Goal: Information Seeking & Learning: Check status

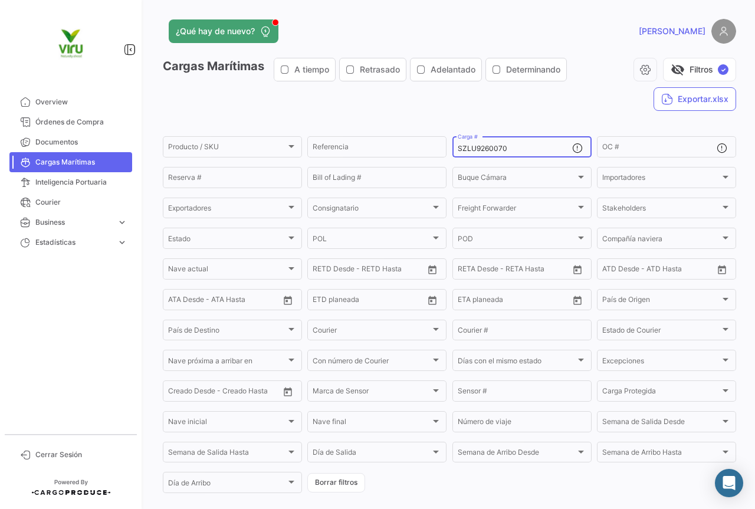
drag, startPoint x: 522, startPoint y: 149, endPoint x: 453, endPoint y: 151, distance: 69.6
click at [453, 151] on div "SZLU9260070 Carga #" at bounding box center [521, 145] width 139 height 23
paste input "MEDU9785371"
type input "MEDU9785371"
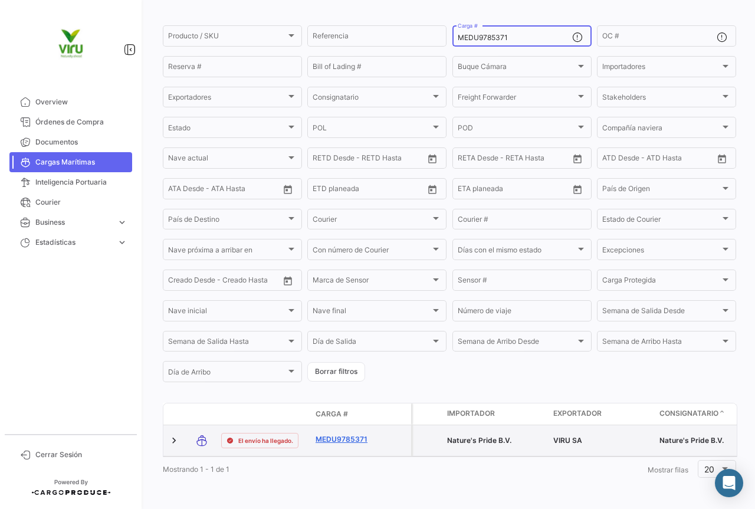
click at [351, 434] on link "MEDU9785371" at bounding box center [345, 439] width 61 height 11
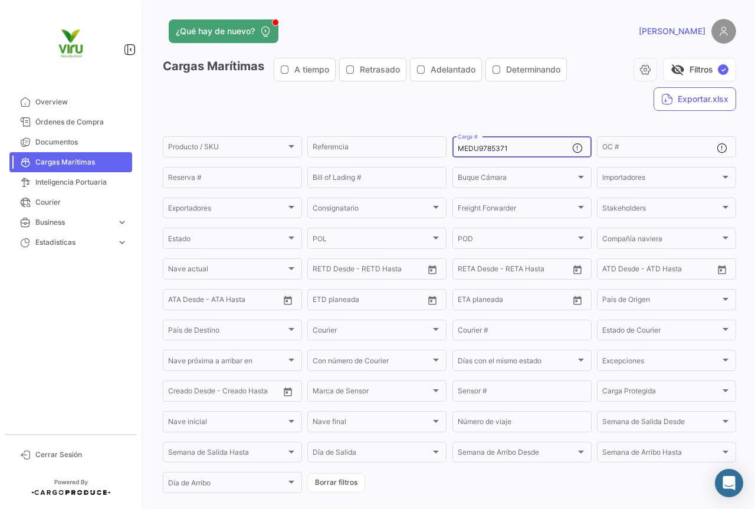
drag, startPoint x: 513, startPoint y: 148, endPoint x: 452, endPoint y: 147, distance: 60.7
click at [452, 147] on div "MEDU9785371 Carga #" at bounding box center [521, 145] width 139 height 23
paste input "36187"
type input "MEDU9736187"
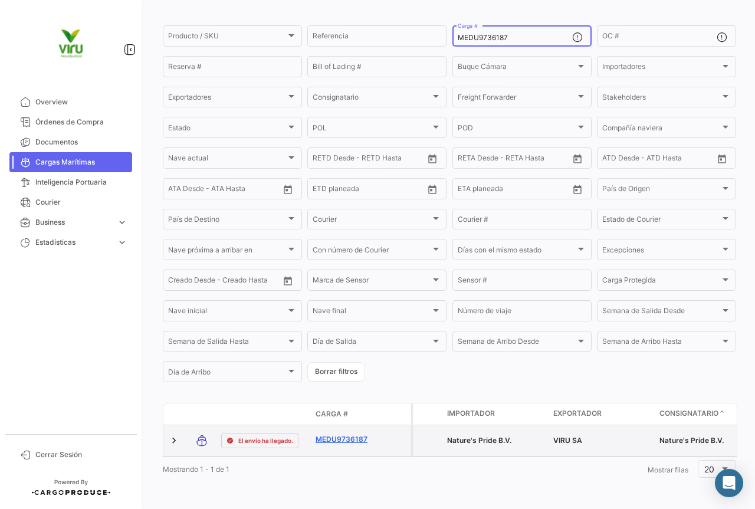
click at [336, 434] on link "MEDU9736187" at bounding box center [345, 439] width 61 height 11
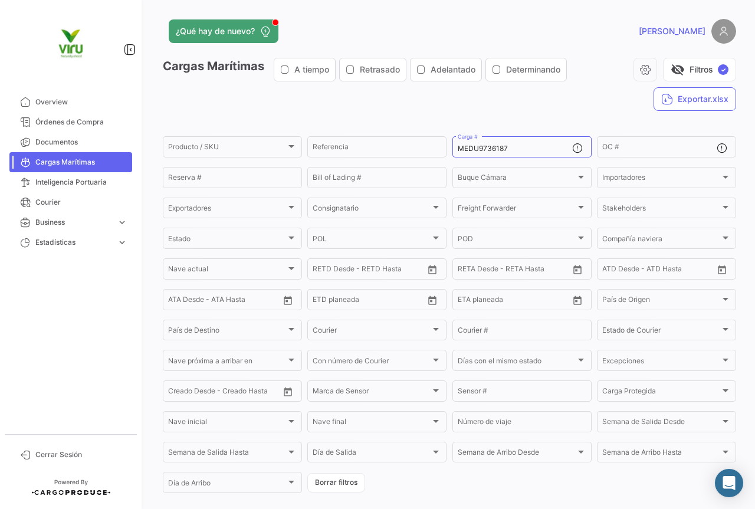
scroll to position [80, 0]
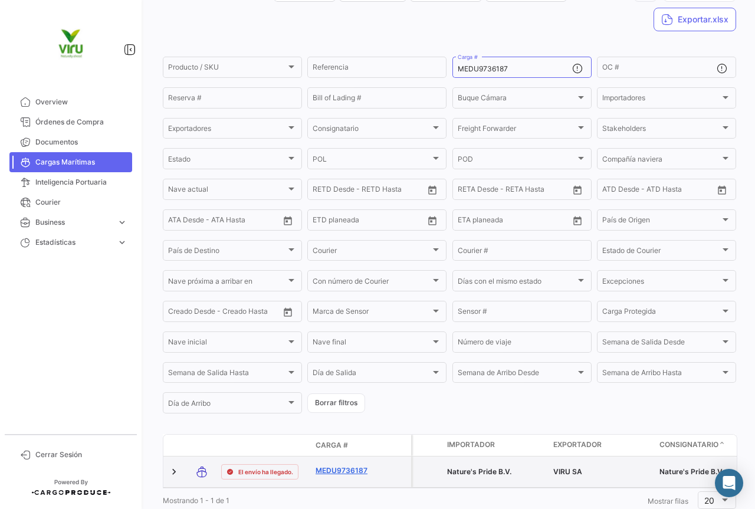
click at [342, 472] on link "MEDU9736187" at bounding box center [345, 470] width 61 height 11
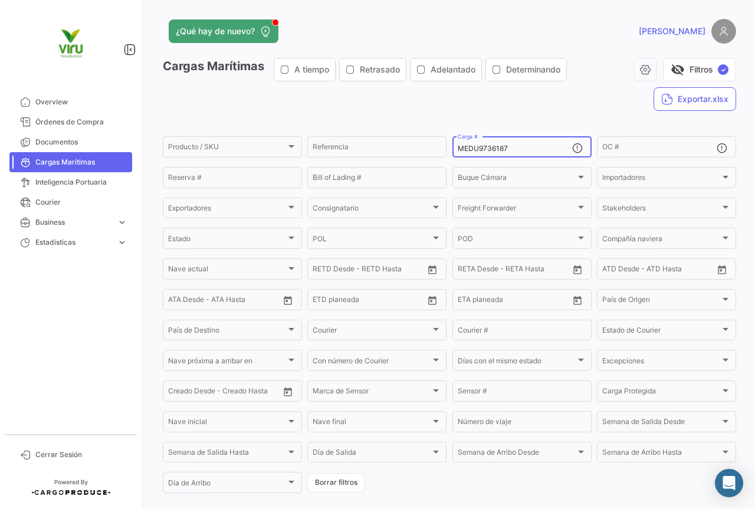
drag, startPoint x: 520, startPoint y: 149, endPoint x: 448, endPoint y: 149, distance: 71.9
click at [448, 149] on form "Producto / SKU Producto / SKU Referencia MEDU9736187 Carga # OC # Reserva # Bil…" at bounding box center [449, 314] width 573 height 360
paste input "17166"
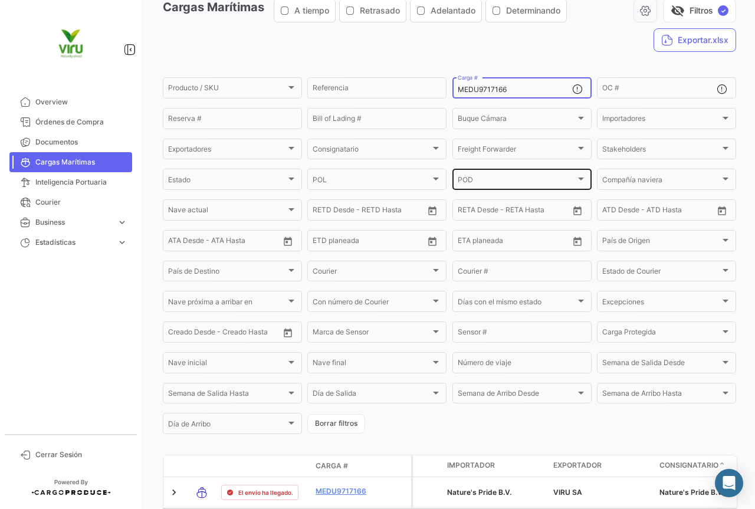
scroll to position [118, 0]
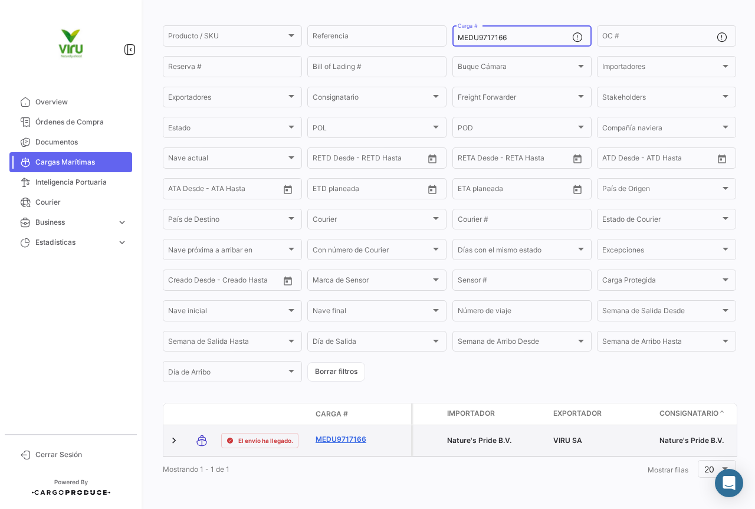
type input "MEDU9717166"
click at [348, 434] on link "MEDU9717166" at bounding box center [345, 439] width 61 height 11
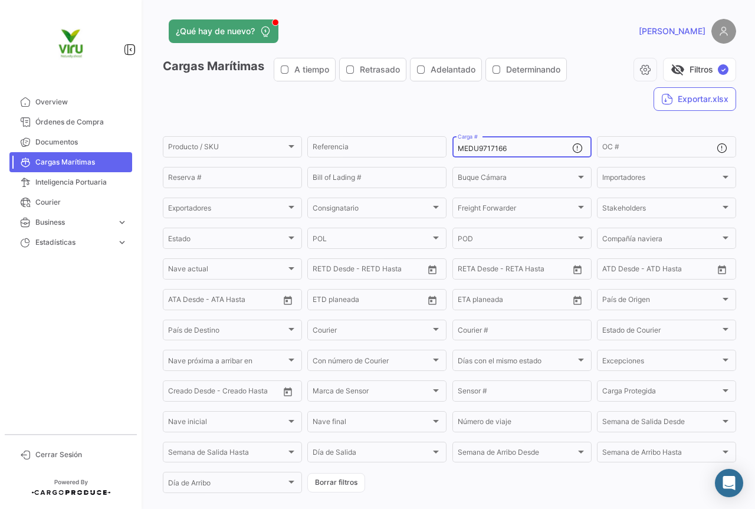
drag, startPoint x: 519, startPoint y: 152, endPoint x: 452, endPoint y: 156, distance: 67.3
click at [452, 156] on div "MEDU9717166 Carga #" at bounding box center [521, 145] width 139 height 23
paste input "TLLU1079829"
type input "TLLU1079829"
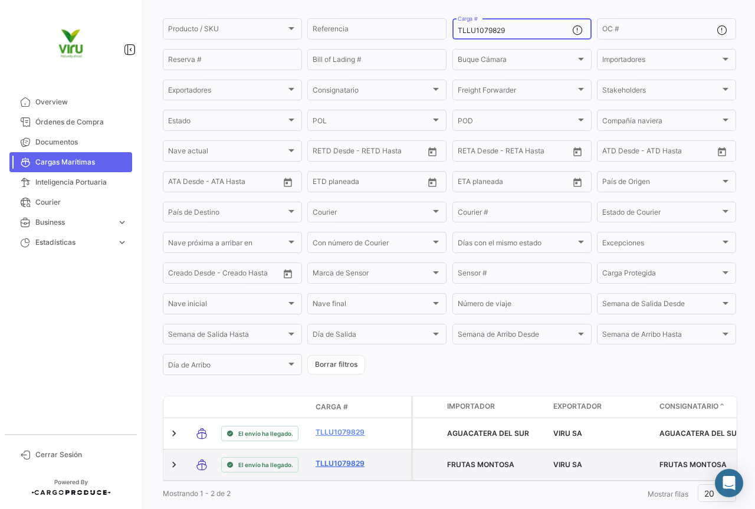
click at [347, 460] on link "TLLU1079829" at bounding box center [345, 463] width 61 height 11
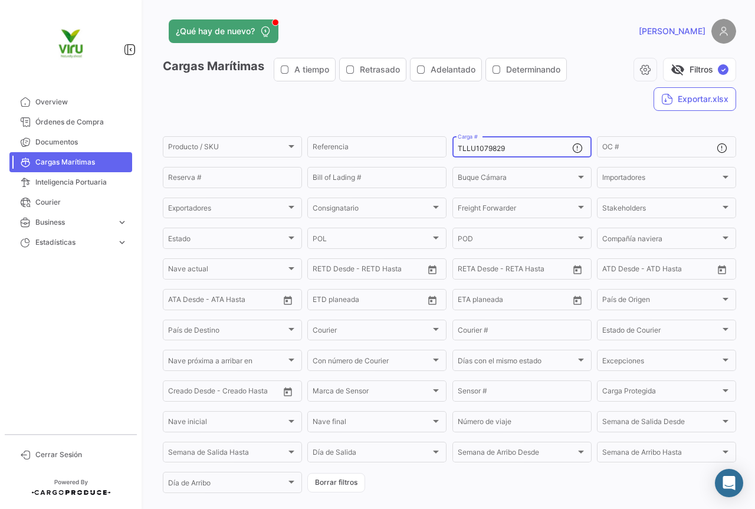
drag, startPoint x: 525, startPoint y: 150, endPoint x: 455, endPoint y: 153, distance: 70.2
click at [457, 153] on input "TLLU1079829" at bounding box center [514, 148] width 114 height 8
paste input "CGMU6980733"
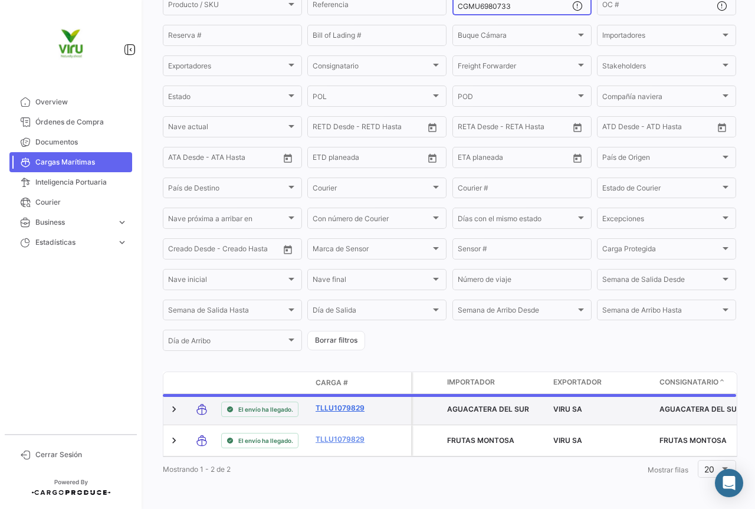
scroll to position [120, 0]
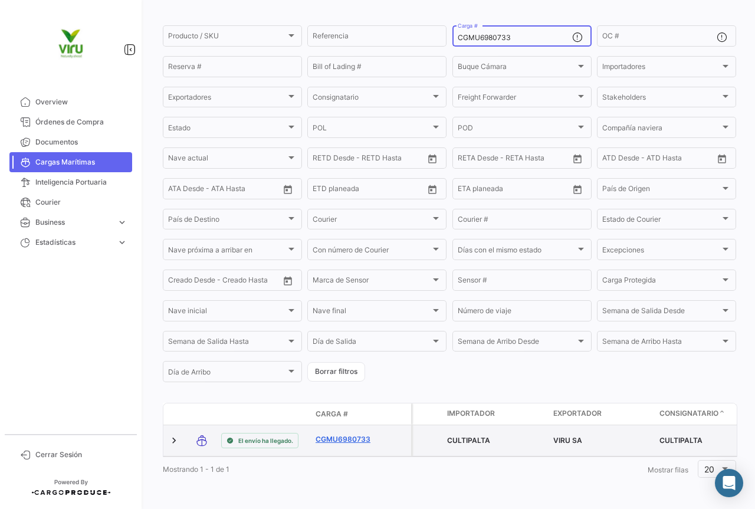
type input "CGMU6980733"
click at [346, 434] on link "CGMU6980733" at bounding box center [345, 439] width 61 height 11
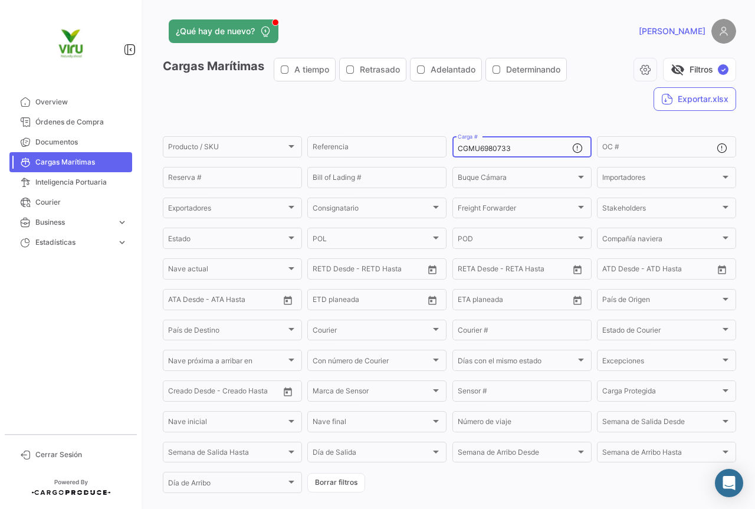
drag, startPoint x: 531, startPoint y: 144, endPoint x: 516, endPoint y: 146, distance: 14.8
click at [516, 146] on div "CGMU6980733 Carga #" at bounding box center [514, 145] width 114 height 23
drag, startPoint x: 521, startPoint y: 146, endPoint x: 450, endPoint y: 149, distance: 70.2
click at [452, 149] on div "CGMU6980733 Carga #" at bounding box center [521, 145] width 139 height 23
paste input "7035721"
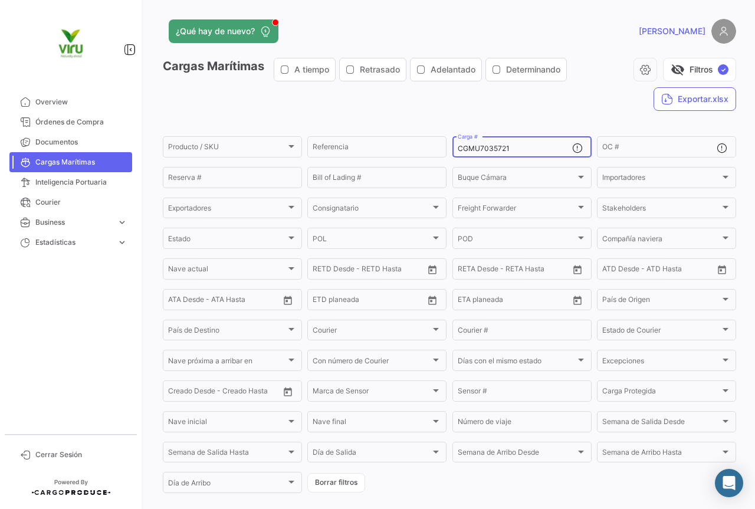
type input "CGMU7035721"
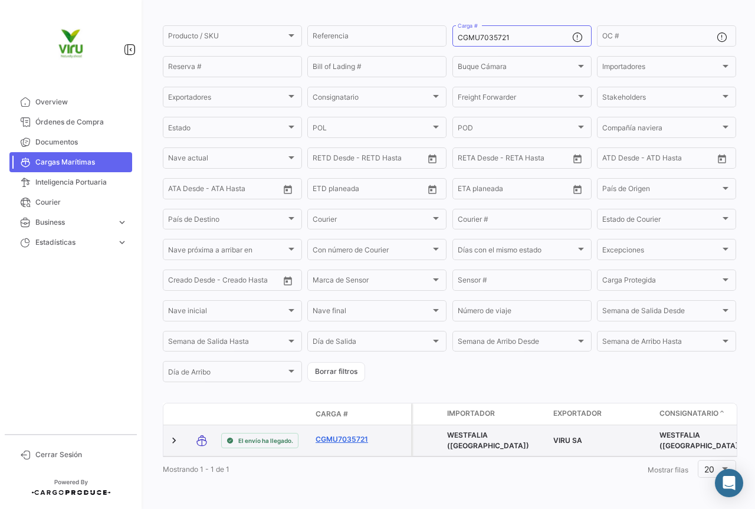
click at [343, 434] on link "CGMU7035721" at bounding box center [345, 439] width 61 height 11
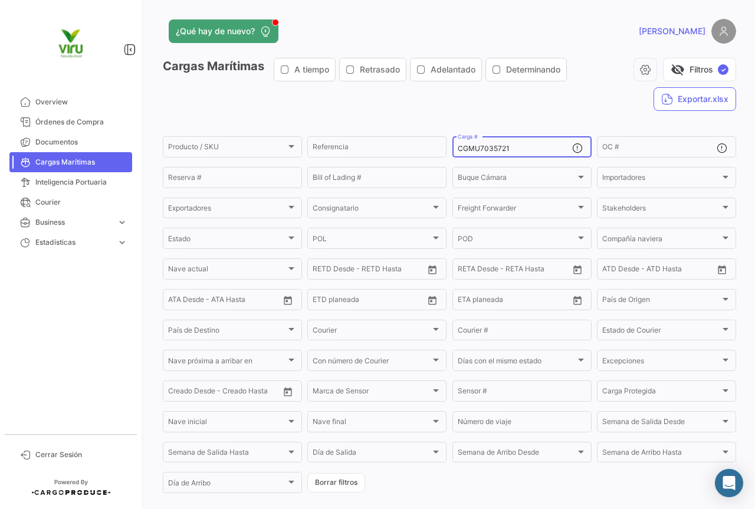
drag, startPoint x: 524, startPoint y: 152, endPoint x: 452, endPoint y: 154, distance: 71.9
click at [452, 154] on div "CGMU7035721 Carga #" at bounding box center [521, 145] width 139 height 23
paste input "ZMOU8958156"
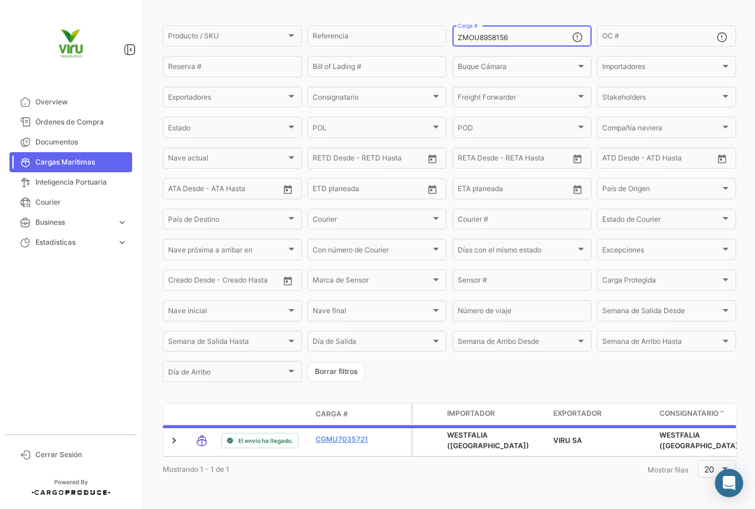
scroll to position [109, 0]
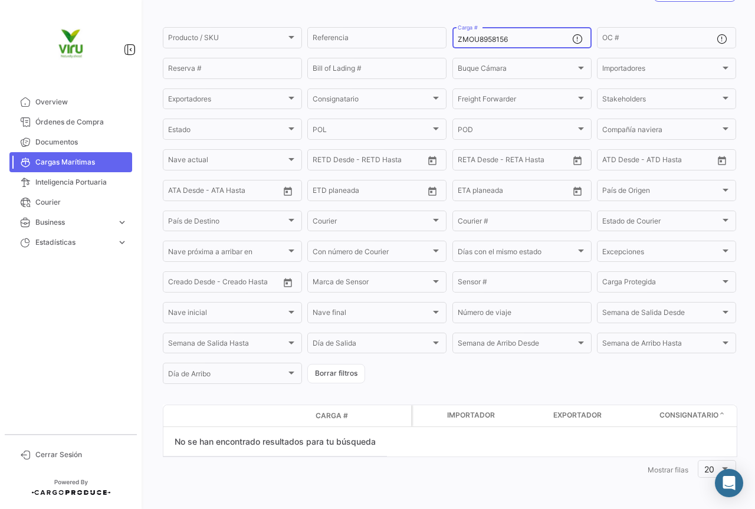
drag, startPoint x: 516, startPoint y: 40, endPoint x: 454, endPoint y: 47, distance: 62.3
click at [457, 47] on div "ZMOU8958156 Carga #" at bounding box center [514, 36] width 114 height 23
paste input "CGMU7035721"
type input "CGMU7035721"
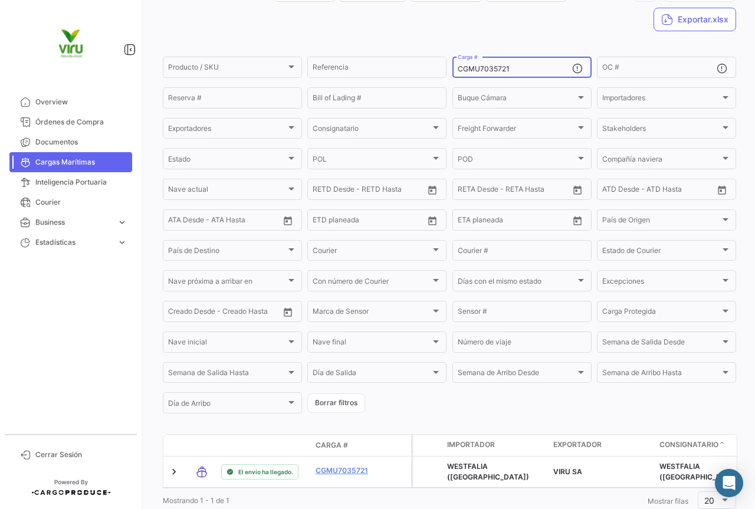
scroll to position [118, 0]
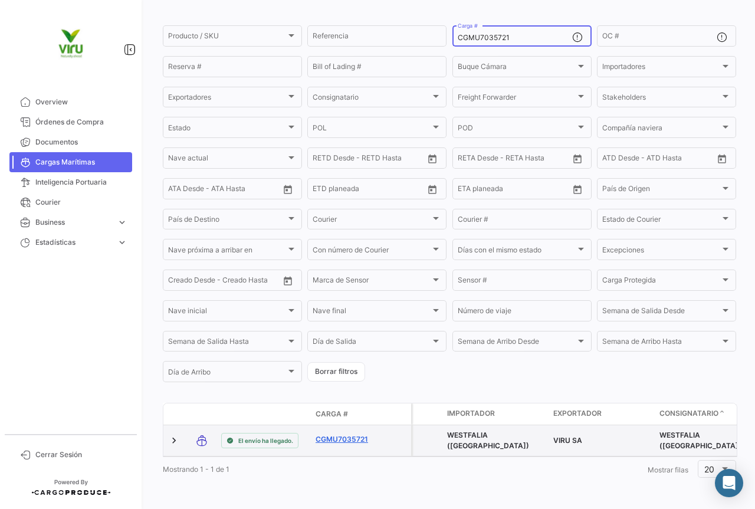
click at [353, 434] on link "CGMU7035721" at bounding box center [345, 439] width 61 height 11
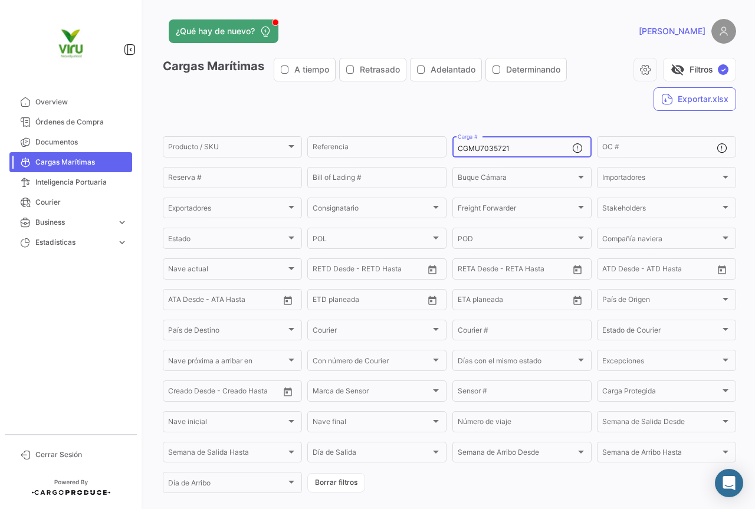
click at [515, 153] on div "CGMU7035721 Carga #" at bounding box center [514, 145] width 114 height 23
click at [515, 143] on div "CGMU7035721 Carga #" at bounding box center [514, 145] width 114 height 23
drag, startPoint x: 508, startPoint y: 145, endPoint x: 453, endPoint y: 149, distance: 55.0
click at [453, 149] on div "CGMU7035721 Carga #" at bounding box center [521, 145] width 139 height 23
paste input "ZMOU5568468"
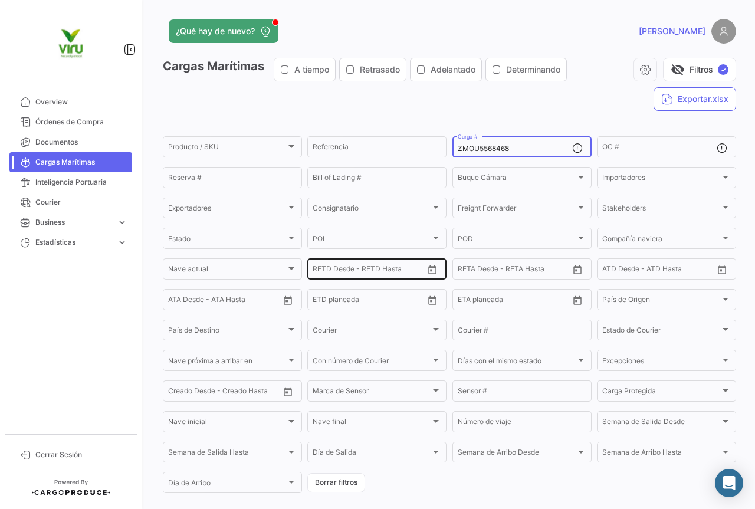
scroll to position [120, 0]
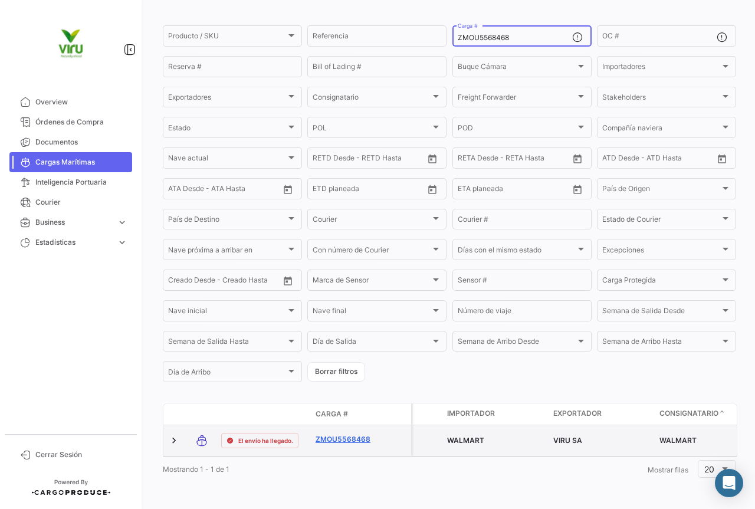
type input "ZMOU5568468"
click at [348, 434] on link "ZMOU5568468" at bounding box center [345, 439] width 61 height 11
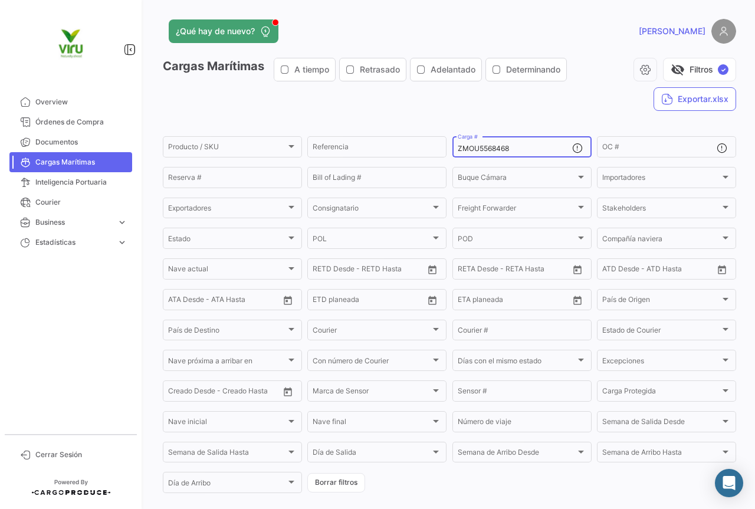
drag, startPoint x: 522, startPoint y: 149, endPoint x: 453, endPoint y: 152, distance: 69.1
click at [453, 152] on div "ZMOU5568468 Carga #" at bounding box center [521, 145] width 139 height 23
paste input "MEDU9778963"
type input "MEDU9778963"
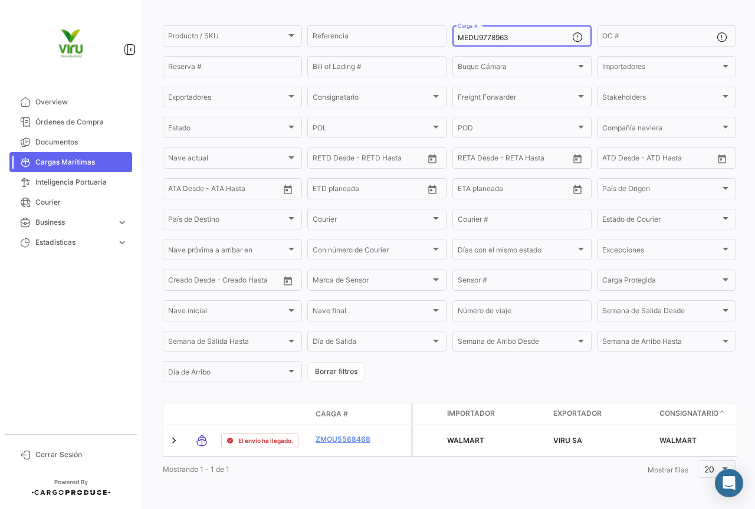
scroll to position [120, 0]
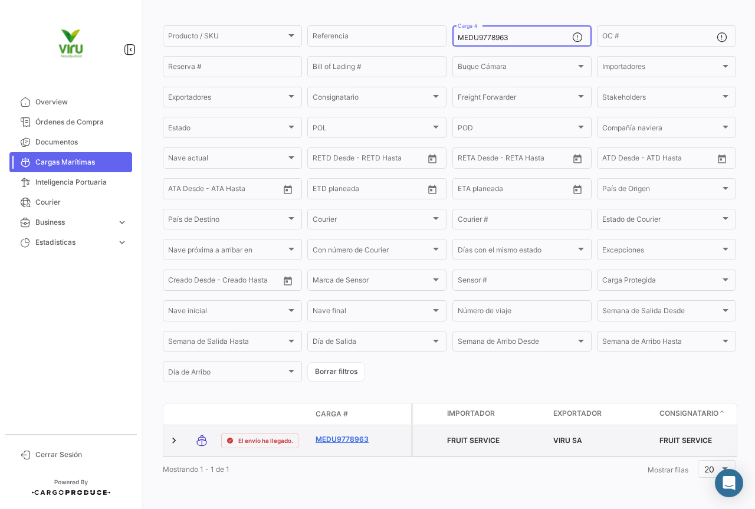
click at [358, 434] on link "MEDU9778963" at bounding box center [345, 439] width 61 height 11
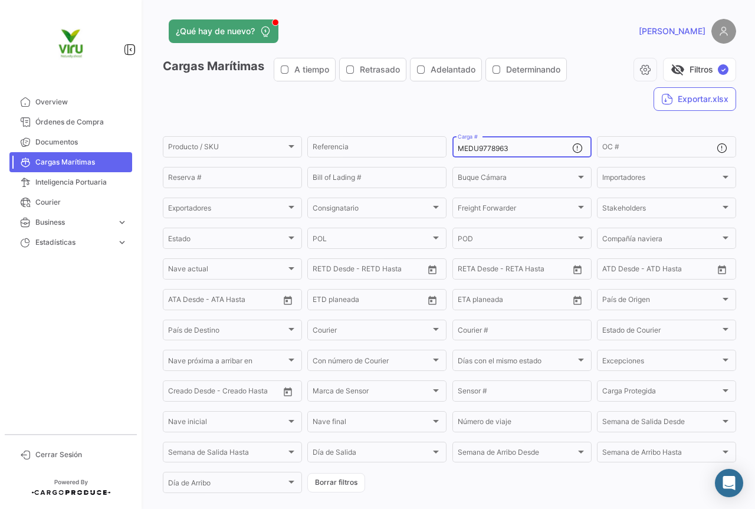
drag, startPoint x: 528, startPoint y: 149, endPoint x: 447, endPoint y: 149, distance: 80.2
click at [447, 149] on form "Producto / SKU Producto / SKU Referencia MEDU9778963 Carga # OC # Reserva # Bil…" at bounding box center [449, 314] width 573 height 360
paste input "CGMU7035085"
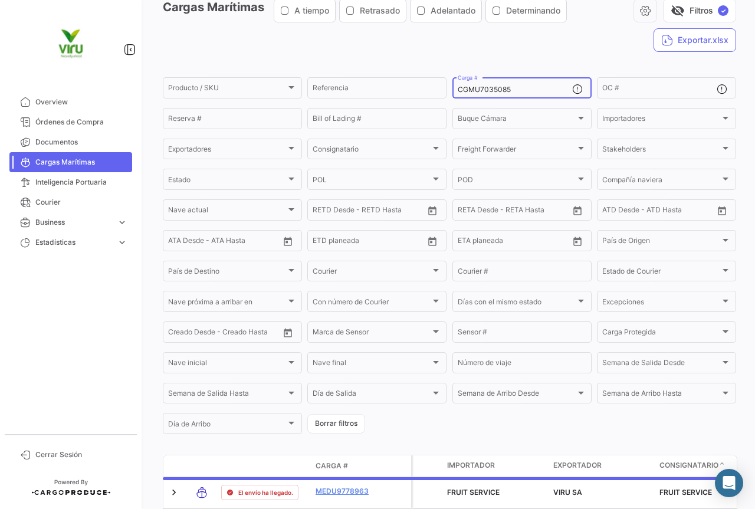
scroll to position [118, 0]
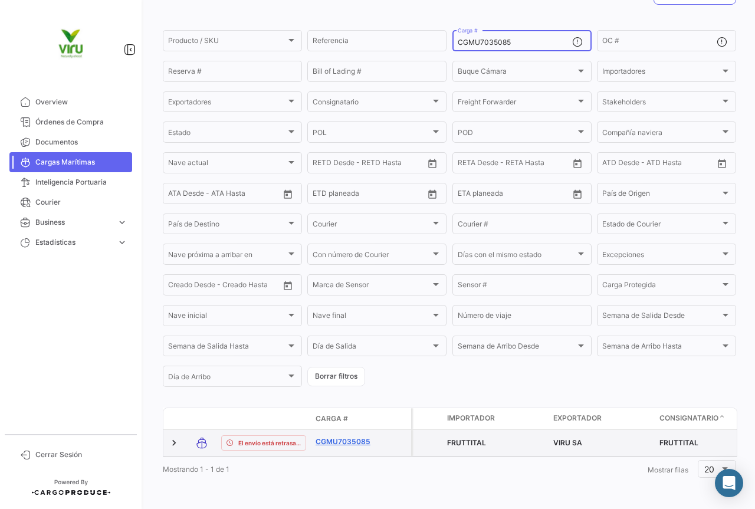
type input "CGMU7035085"
click at [347, 436] on link "CGMU7035085" at bounding box center [345, 441] width 61 height 11
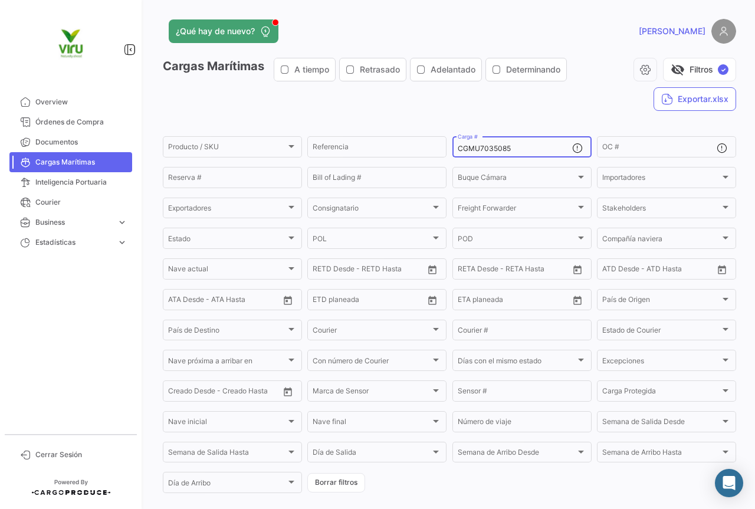
drag, startPoint x: 529, startPoint y: 150, endPoint x: 449, endPoint y: 154, distance: 80.3
click at [452, 154] on div "CGMU7035085 Carga #" at bounding box center [521, 145] width 139 height 23
paste input "695587"
type input "CGMU6955875"
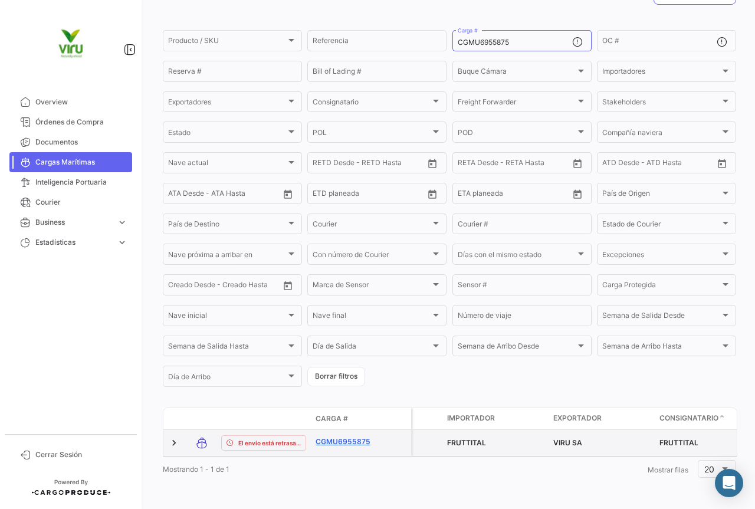
click at [348, 436] on link "CGMU6955875" at bounding box center [345, 441] width 61 height 11
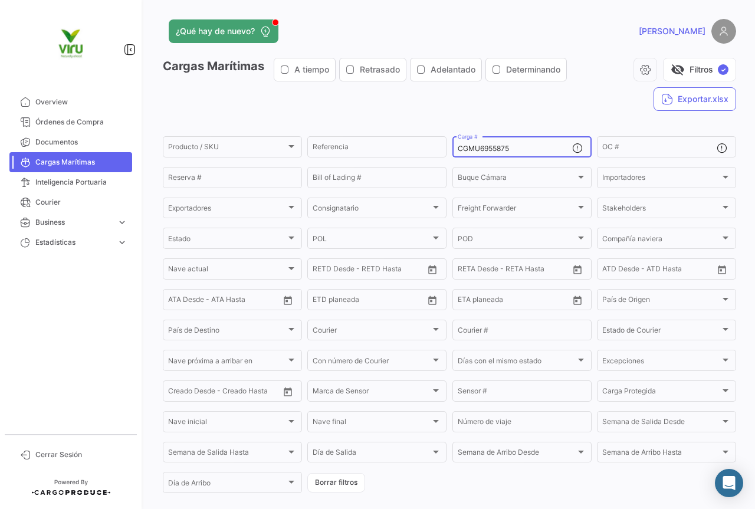
drag, startPoint x: 519, startPoint y: 149, endPoint x: 451, endPoint y: 154, distance: 68.0
click at [452, 154] on div "CGMU6955875 Carga #" at bounding box center [521, 145] width 139 height 23
paste input "MSDU9795192"
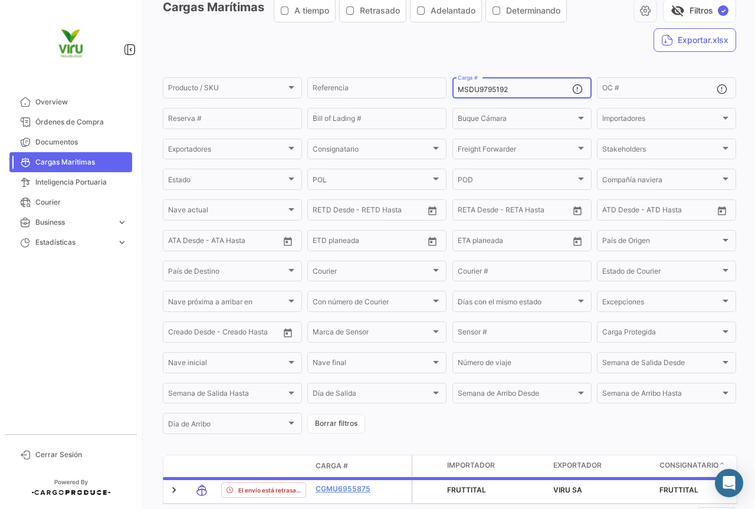
scroll to position [118, 0]
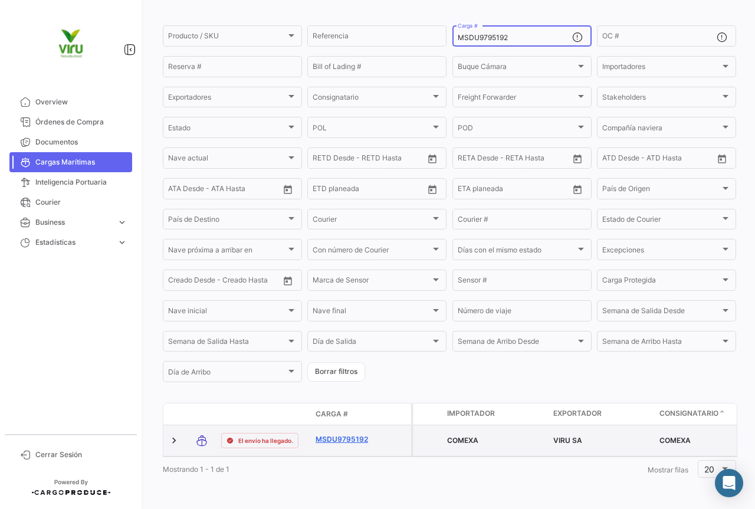
type input "MSDU9795192"
click at [353, 434] on link "MSDU9795192" at bounding box center [345, 439] width 61 height 11
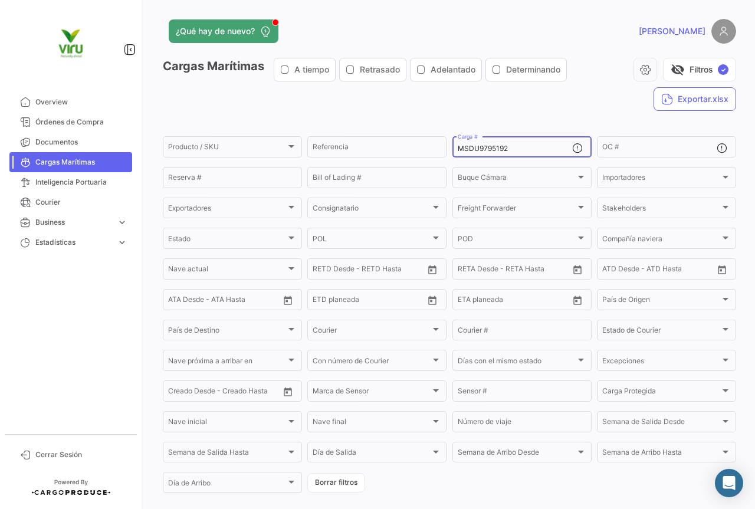
drag, startPoint x: 535, startPoint y: 149, endPoint x: 453, endPoint y: 150, distance: 81.9
click at [453, 150] on div "MSDU9795192 Carga #" at bounding box center [521, 145] width 139 height 23
paste input "EDU9673279"
type input "MEDU9673279"
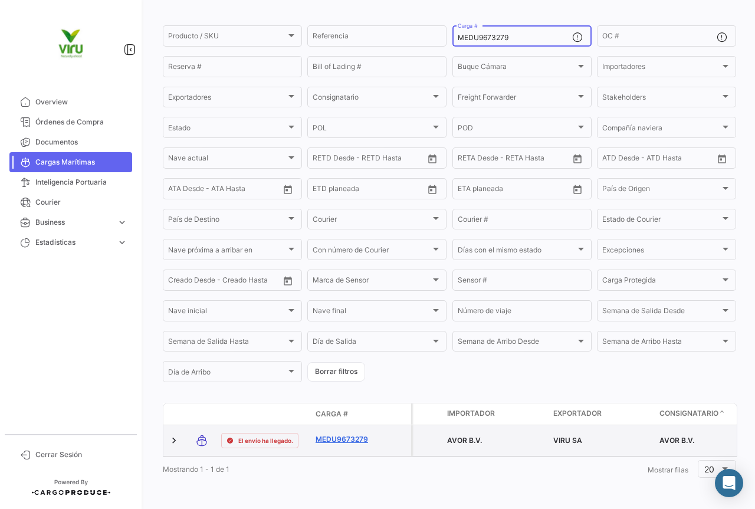
click at [361, 434] on link "MEDU9673279" at bounding box center [345, 439] width 61 height 11
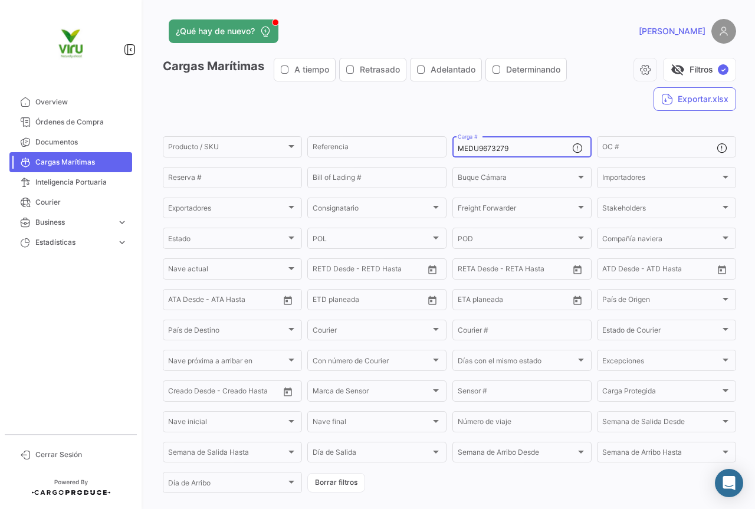
drag, startPoint x: 538, startPoint y: 147, endPoint x: 453, endPoint y: 146, distance: 85.5
click at [453, 146] on div "MEDU9673279 Carga #" at bounding box center [521, 145] width 139 height 23
paste input "SDU9748293"
type input "MSDU9748293"
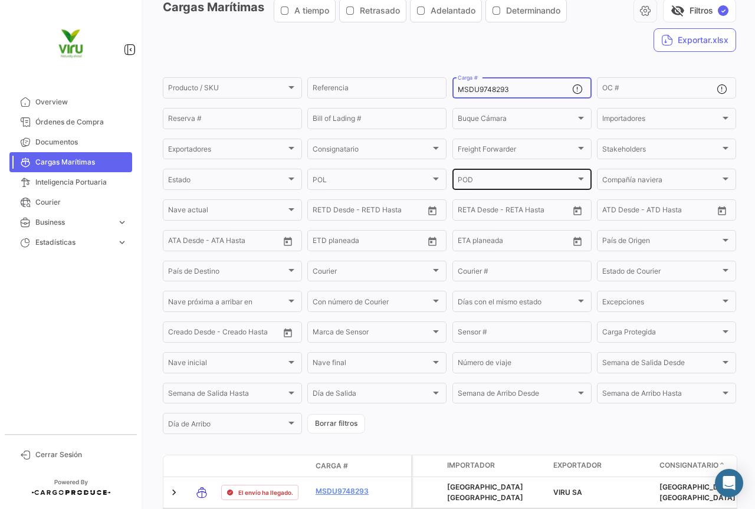
scroll to position [118, 0]
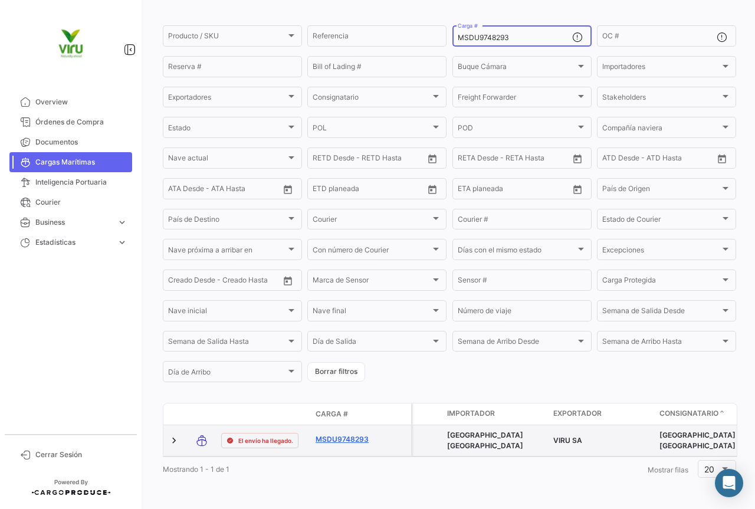
click at [358, 434] on link "MSDU9748293" at bounding box center [345, 439] width 61 height 11
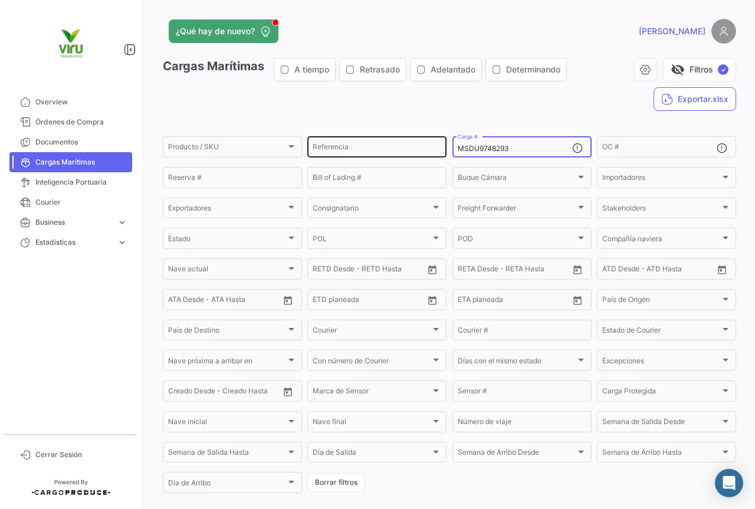
drag, startPoint x: 519, startPoint y: 149, endPoint x: 443, endPoint y: 147, distance: 75.5
click at [0, 0] on div "Producto / SKU Producto / SKU Referencia MSDU9748293 Carga # OC # Reserva # Bil…" at bounding box center [0, 0] width 0 height 0
paste input "EDU9648907"
type input "MEDU9648907"
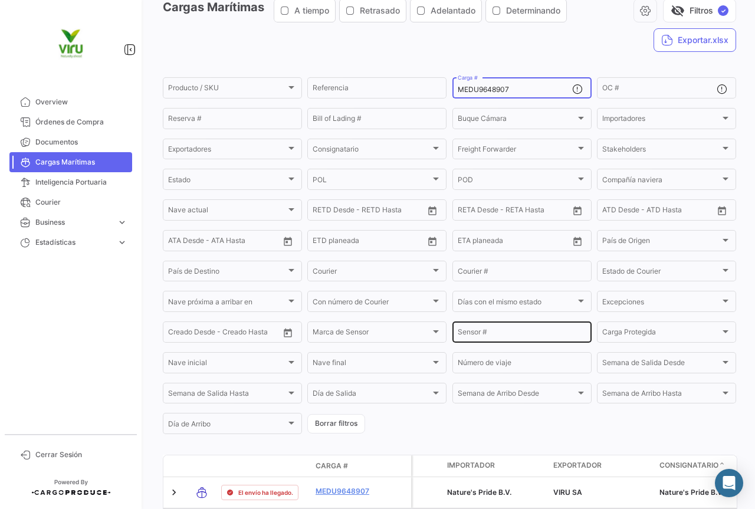
scroll to position [118, 0]
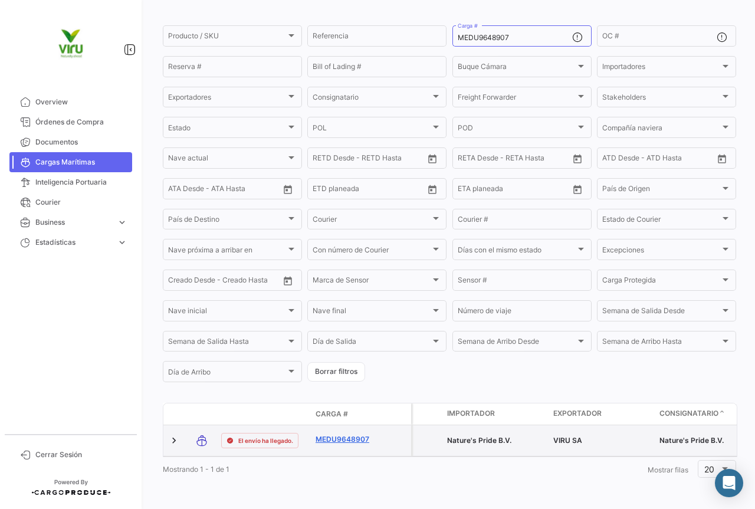
click at [354, 434] on link "MEDU9648907" at bounding box center [345, 439] width 61 height 11
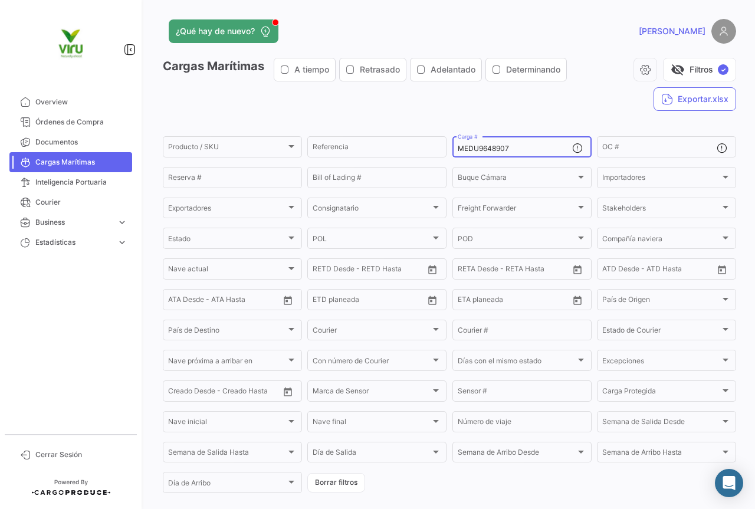
drag, startPoint x: 525, startPoint y: 146, endPoint x: 454, endPoint y: 146, distance: 70.7
click at [457, 146] on input "MEDU9648907" at bounding box center [514, 148] width 114 height 8
paste input "MEDU9747113"
type input "MEDU9747113"
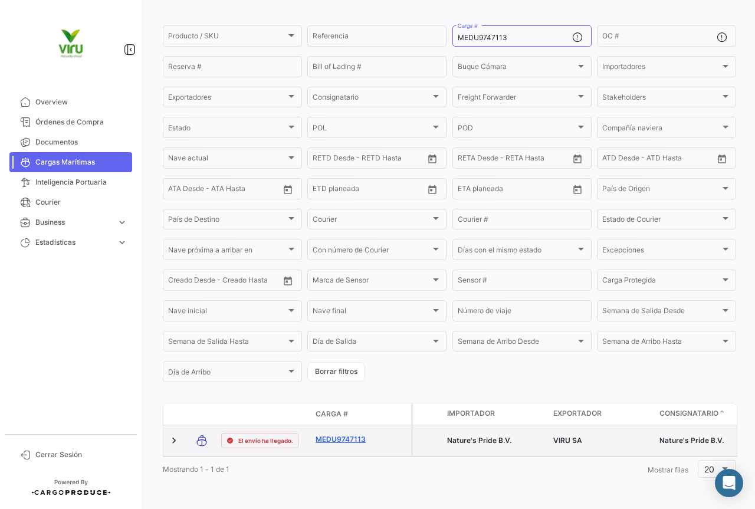
click at [328, 434] on link "MEDU9747113" at bounding box center [345, 439] width 61 height 11
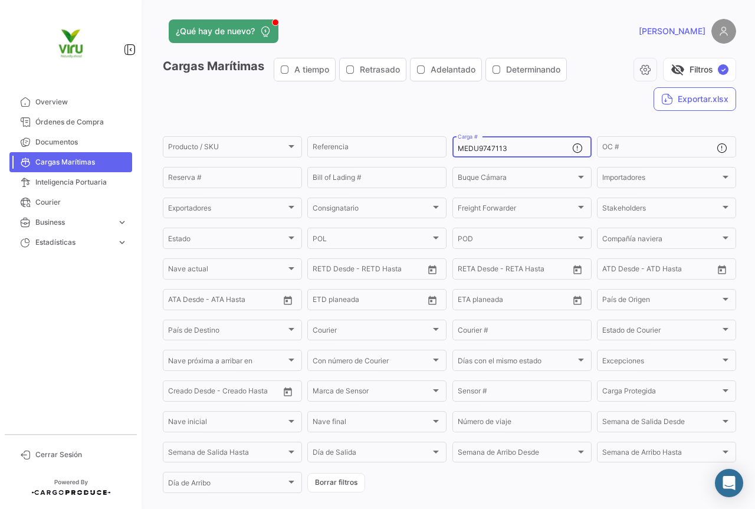
drag, startPoint x: 518, startPoint y: 146, endPoint x: 452, endPoint y: 147, distance: 66.0
click at [452, 147] on div "MEDU9747113 Carga #" at bounding box center [521, 145] width 139 height 23
paste input "MSDU9723079"
type input "MSDU9723079"
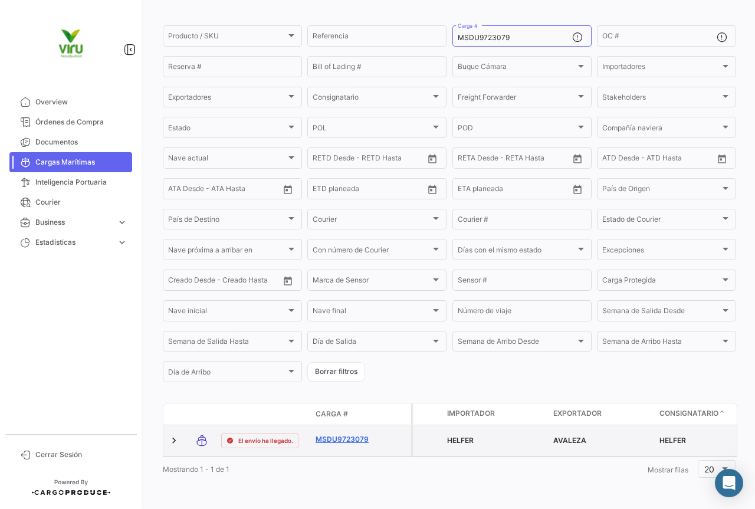
click at [347, 434] on link "MSDU9723079" at bounding box center [345, 439] width 61 height 11
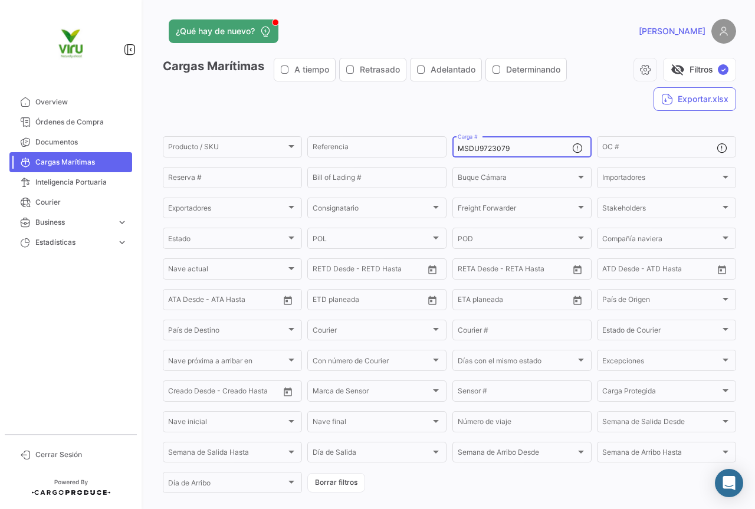
drag, startPoint x: 526, startPoint y: 149, endPoint x: 452, endPoint y: 151, distance: 74.3
click at [452, 151] on div "MSDU9723079 Carga #" at bounding box center [521, 145] width 139 height 23
paste input "SZLU934470"
type input "SZLU9344709"
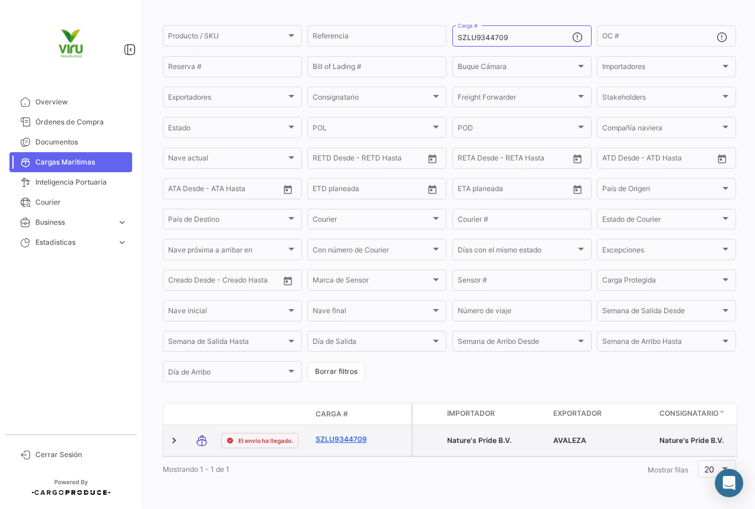
click at [343, 434] on link "SZLU9344709" at bounding box center [345, 439] width 61 height 11
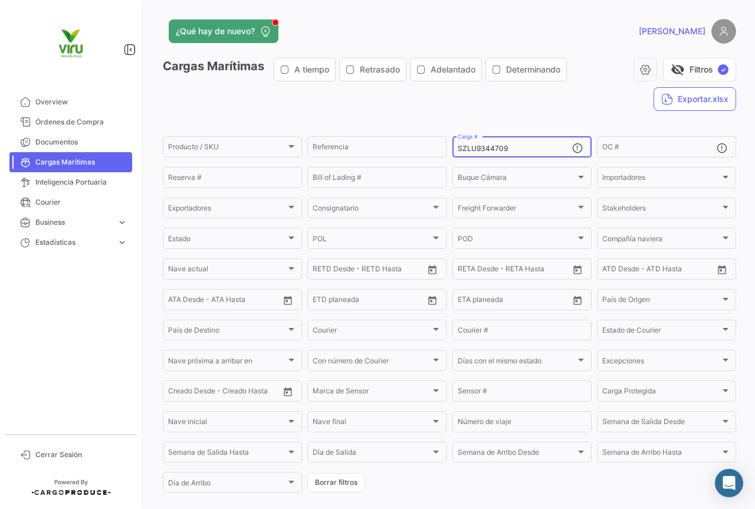
drag, startPoint x: 516, startPoint y: 148, endPoint x: 451, endPoint y: 151, distance: 64.9
click at [452, 151] on div "SZLU9344709 Carga #" at bounding box center [521, 145] width 139 height 23
paste input "MEDU9673330"
type input "MEDU9673330"
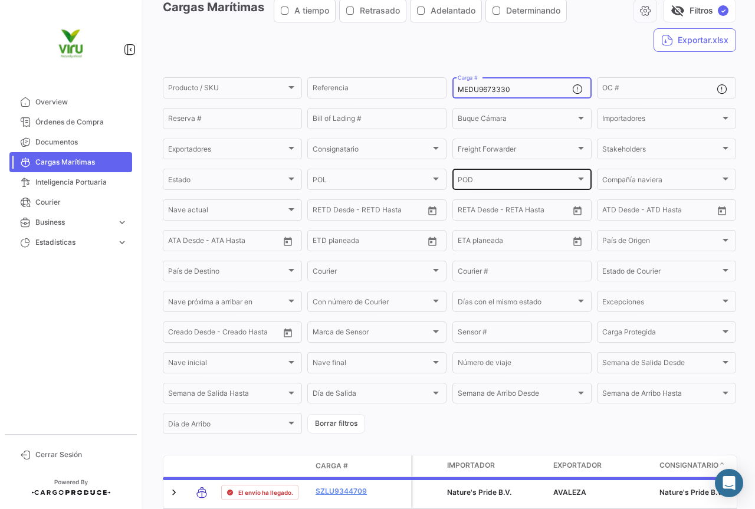
scroll to position [118, 0]
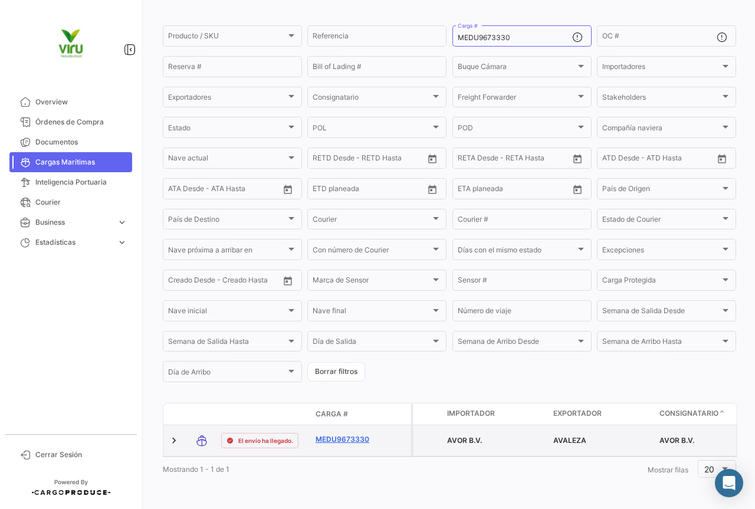
click at [352, 434] on link "MEDU9673330" at bounding box center [345, 439] width 61 height 11
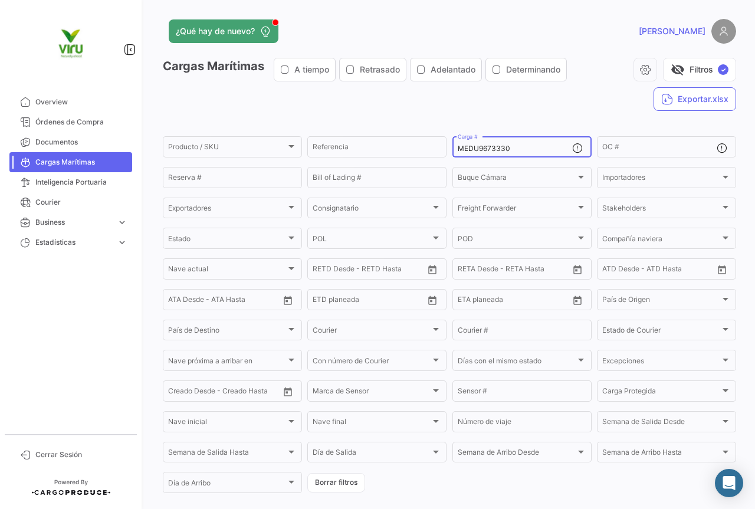
drag, startPoint x: 520, startPoint y: 150, endPoint x: 452, endPoint y: 151, distance: 67.8
click at [452, 151] on div "MEDU9673330 Carga #" at bounding box center [521, 145] width 139 height 23
paste input "SDU9710087"
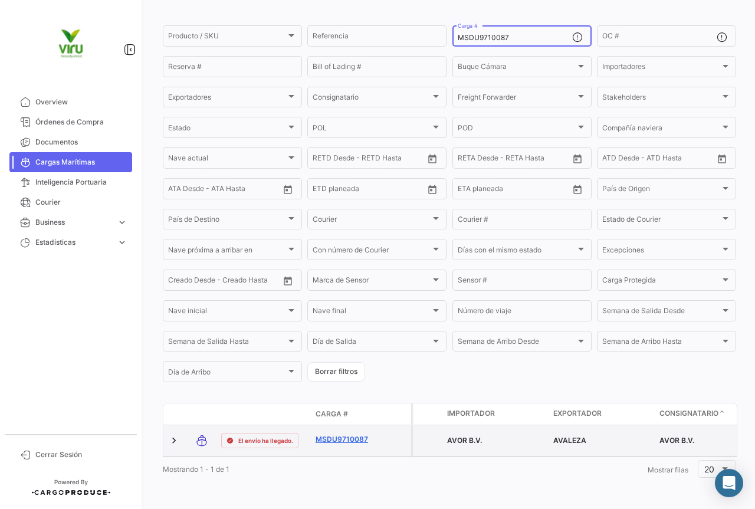
type input "MSDU9710087"
click at [357, 434] on link "MSDU9710087" at bounding box center [345, 439] width 61 height 11
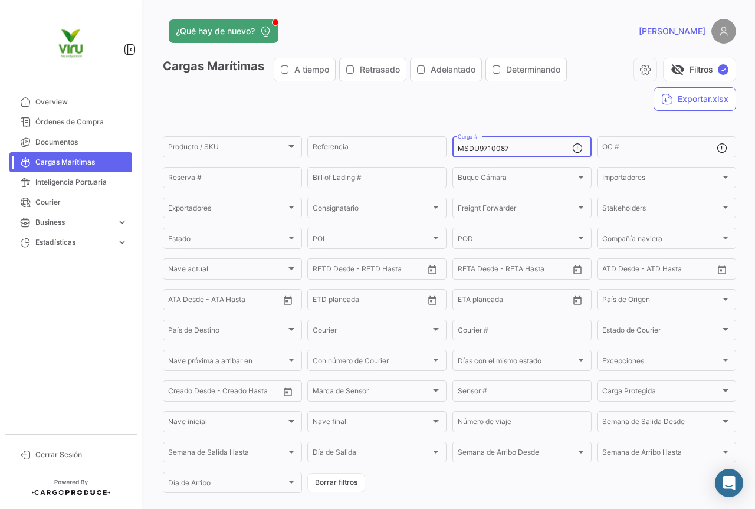
drag, startPoint x: 513, startPoint y: 151, endPoint x: 452, endPoint y: 151, distance: 61.3
click at [452, 151] on div "MSDU9710087 Carga #" at bounding box center [521, 145] width 139 height 23
paste input "CGMU6967520"
type input "CGMU6967520"
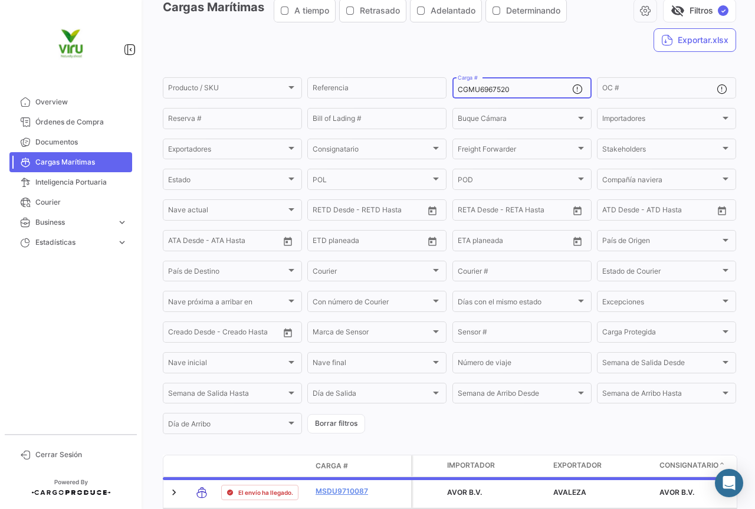
scroll to position [118, 0]
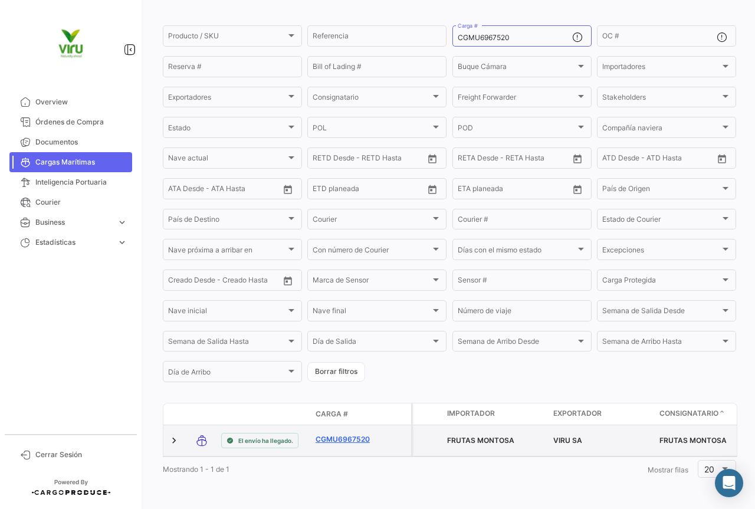
click at [345, 434] on link "CGMU6967520" at bounding box center [345, 439] width 61 height 11
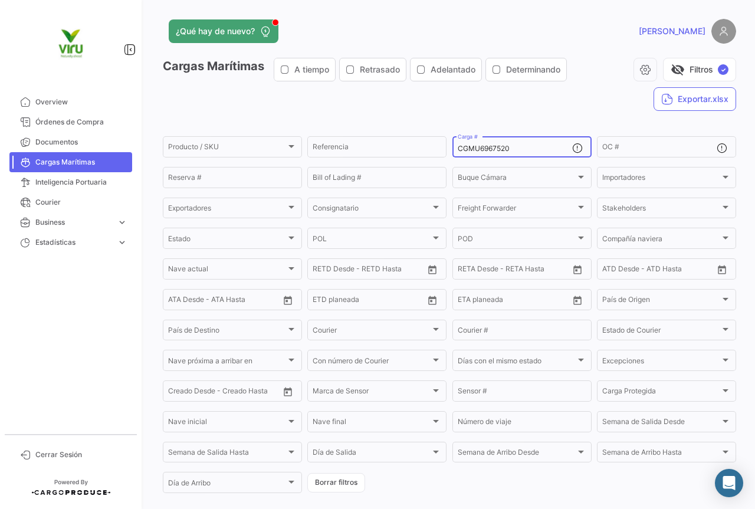
drag, startPoint x: 526, startPoint y: 150, endPoint x: 446, endPoint y: 149, distance: 80.8
click at [446, 149] on form "Producto / SKU Producto / SKU Referencia CGMU6967520 Carga # OC # Reserva # Bil…" at bounding box center [449, 314] width 573 height 360
paste input "MEDU9738106"
type input "MEDU9738106"
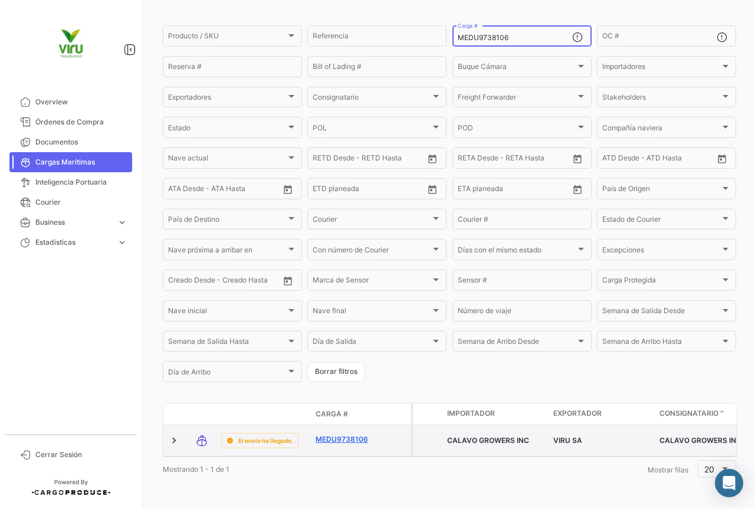
click at [348, 434] on link "MEDU9738106" at bounding box center [345, 439] width 61 height 11
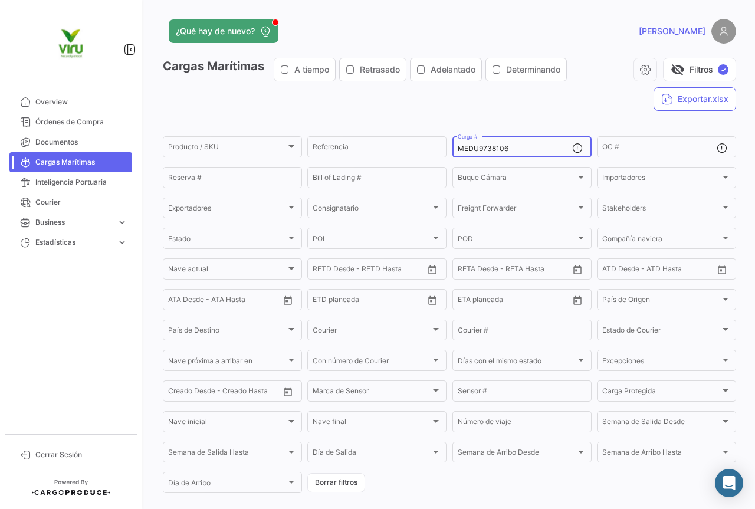
drag, startPoint x: 529, startPoint y: 147, endPoint x: 454, endPoint y: 146, distance: 74.3
click at [457, 146] on input "MEDU9738106" at bounding box center [514, 148] width 114 height 8
paste input "SDU9718180"
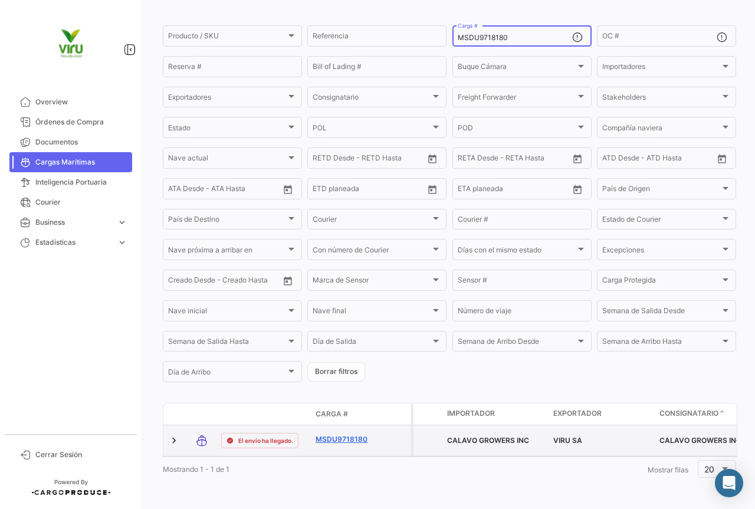
type input "MSDU9718180"
click at [344, 434] on link "MSDU9718180" at bounding box center [345, 439] width 61 height 11
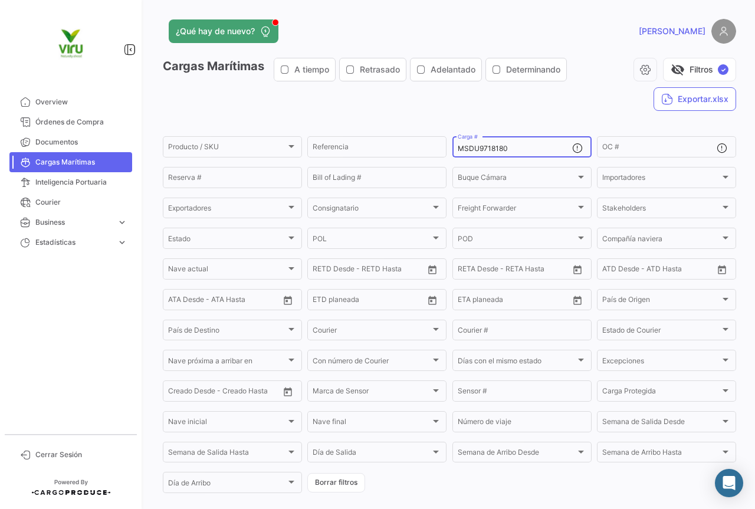
drag, startPoint x: 537, startPoint y: 145, endPoint x: 455, endPoint y: 151, distance: 82.1
click at [457, 151] on input "MSDU9718180" at bounding box center [514, 148] width 114 height 8
paste input "CAU6045033 MMAU1445166 MEDU9688284 SEGU9454560 OTPU6588166 MMAU1418330 MMAU1351…"
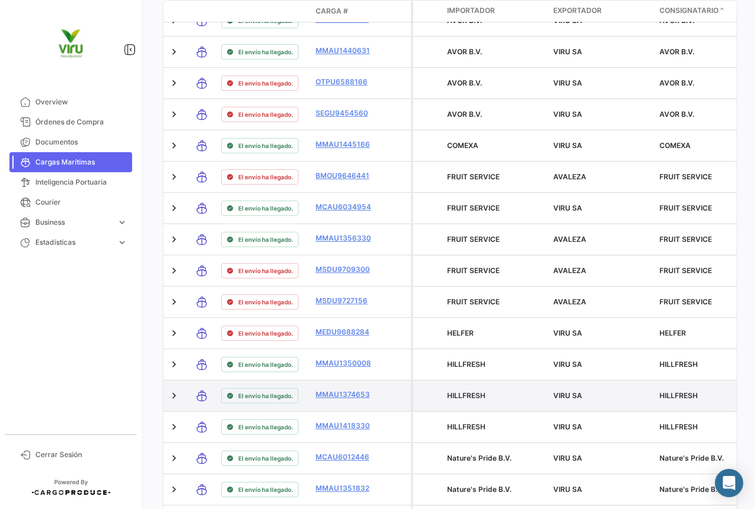
scroll to position [648, 0]
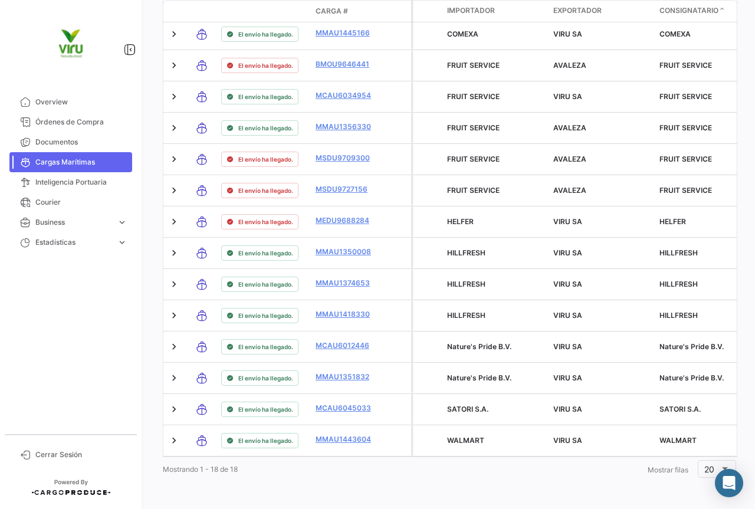
type input "MCAU6045033, MMAU1445166, MEDU9688284, SEGU9454560, OTPU6588166, MMAU1418330, M…"
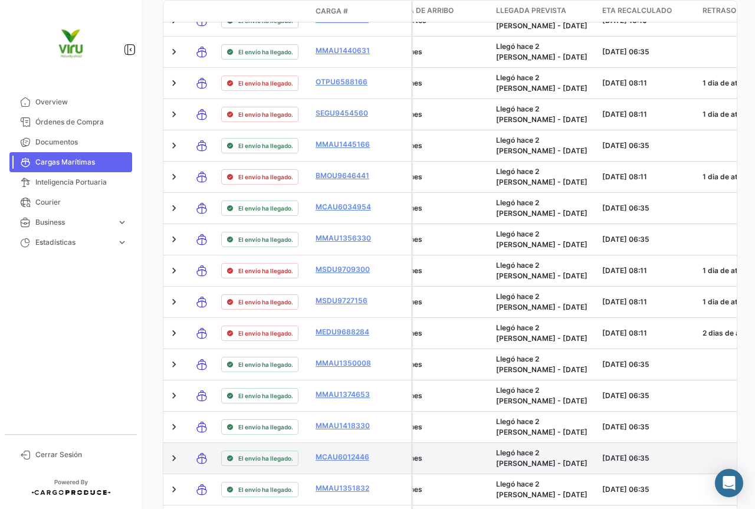
scroll to position [472, 0]
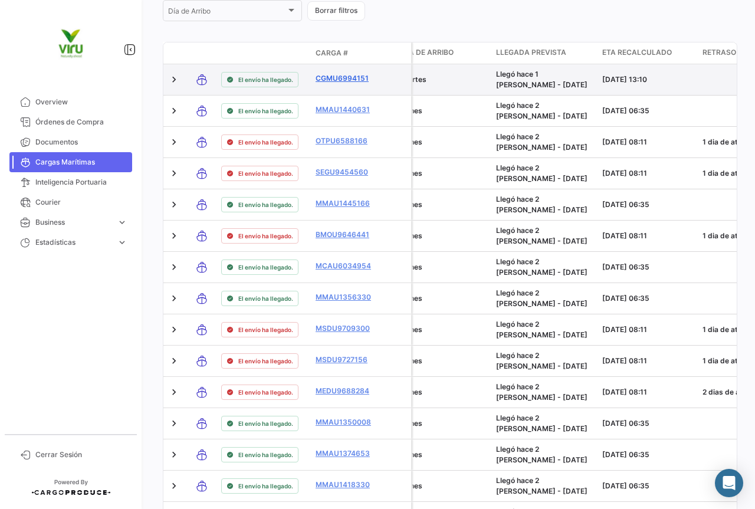
click at [351, 78] on link "CGMU6994151" at bounding box center [345, 78] width 61 height 11
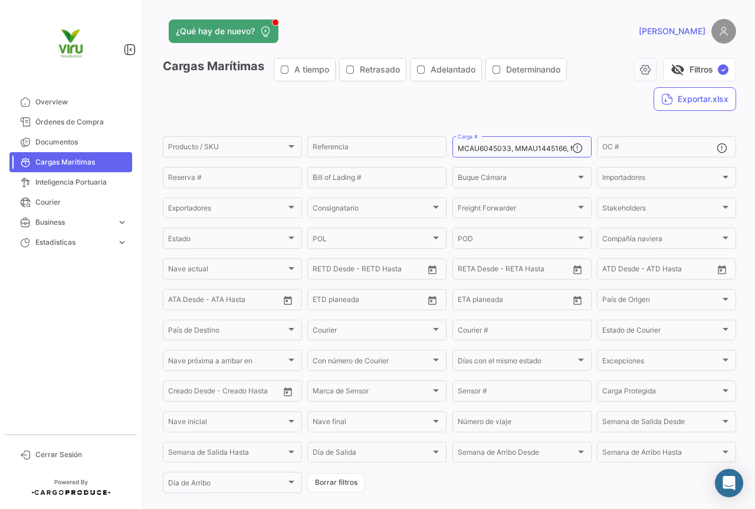
scroll to position [295, 0]
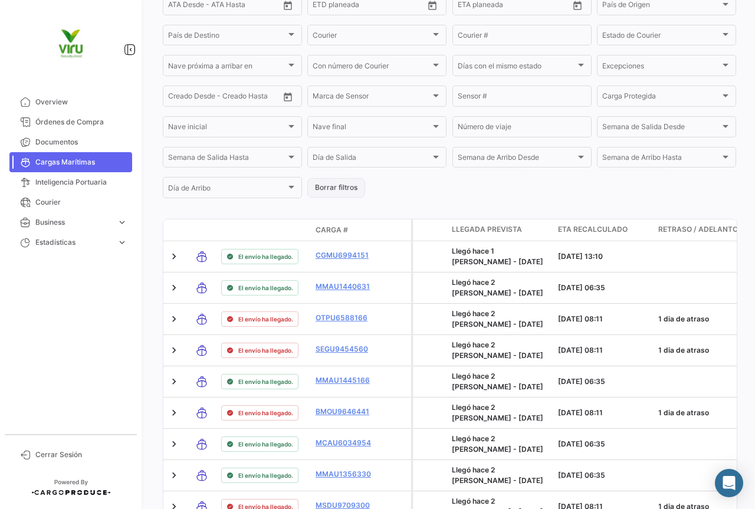
click at [348, 189] on button "Borrar filtros" at bounding box center [336, 187] width 58 height 19
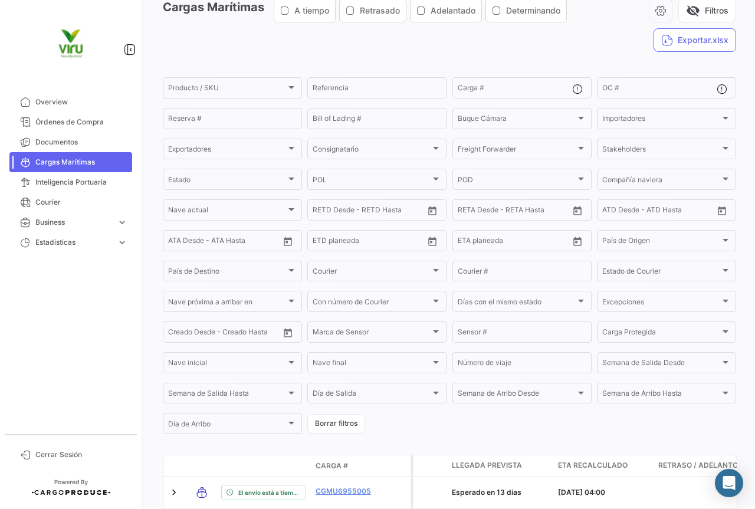
scroll to position [0, 0]
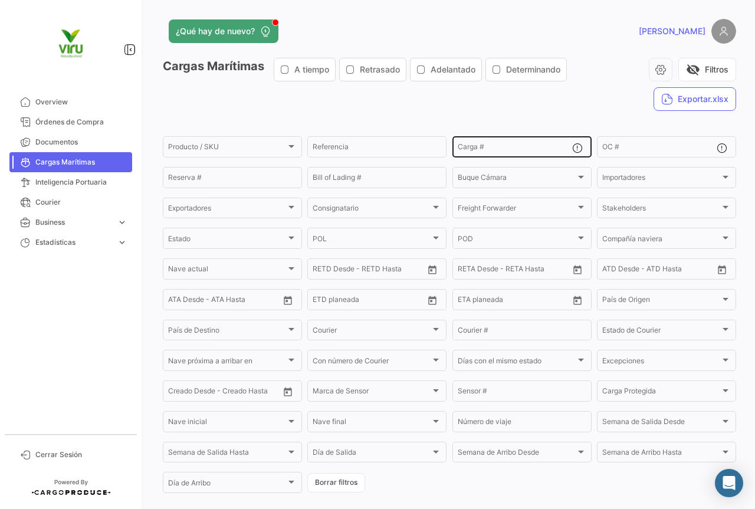
click at [501, 151] on input "Carga #" at bounding box center [514, 148] width 114 height 8
paste input "CGMU7033328 CGMU6994151 CGMU6998141 CGMU7019320 CGMU6958909 CGMU6966231 CGMU693…"
type input "CGMU7033328, CGMU6994151, CGMU6998141, CGMU7019320, CGMU6958909, CGMU6966231, C…"
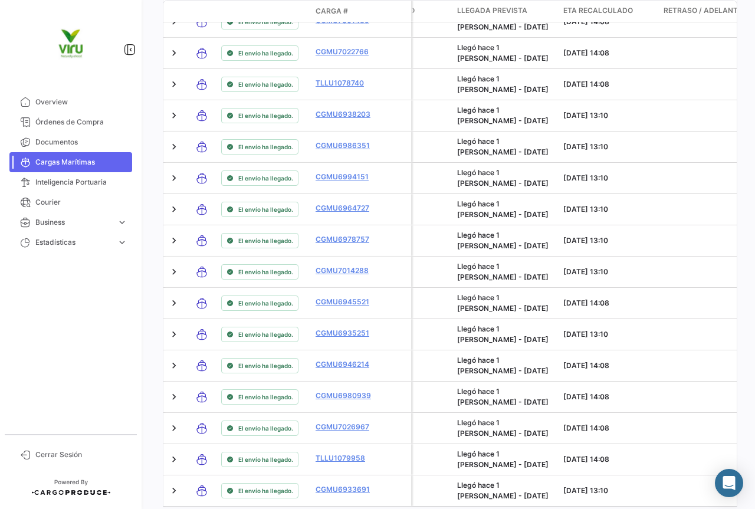
scroll to position [713, 0]
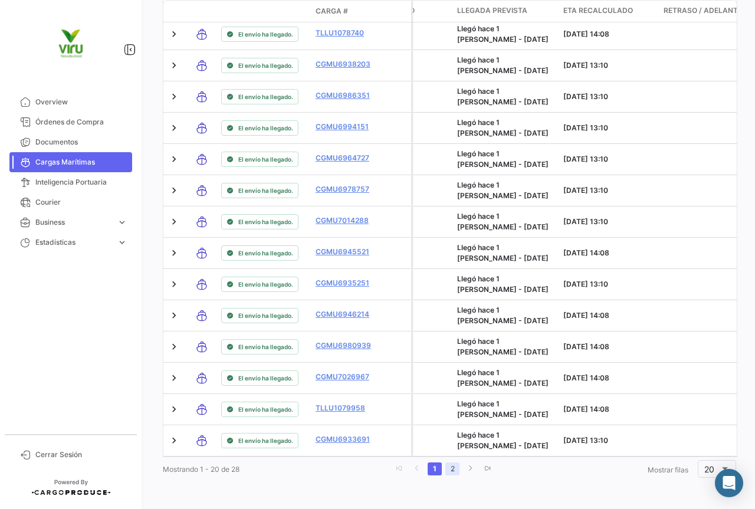
click at [445, 472] on link "2" at bounding box center [452, 468] width 14 height 13
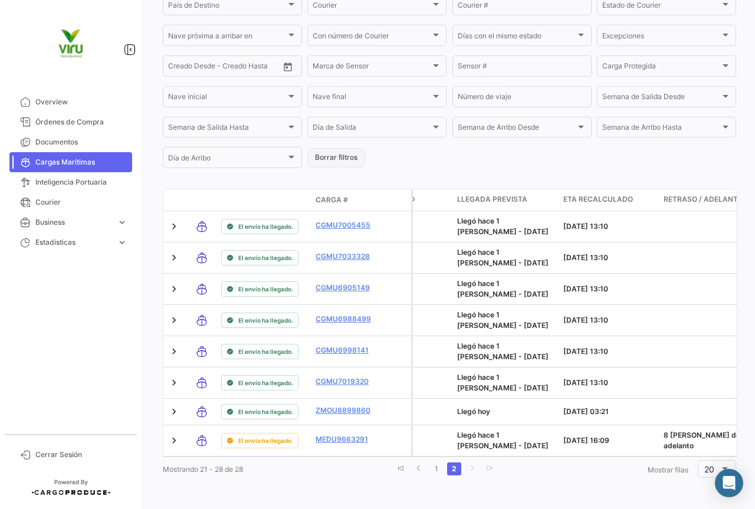
click at [347, 148] on button "Borrar filtros" at bounding box center [336, 157] width 58 height 19
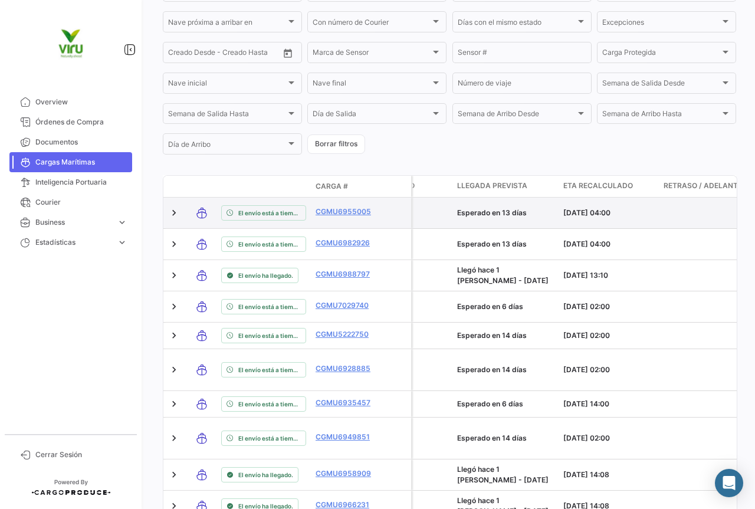
scroll to position [0, 0]
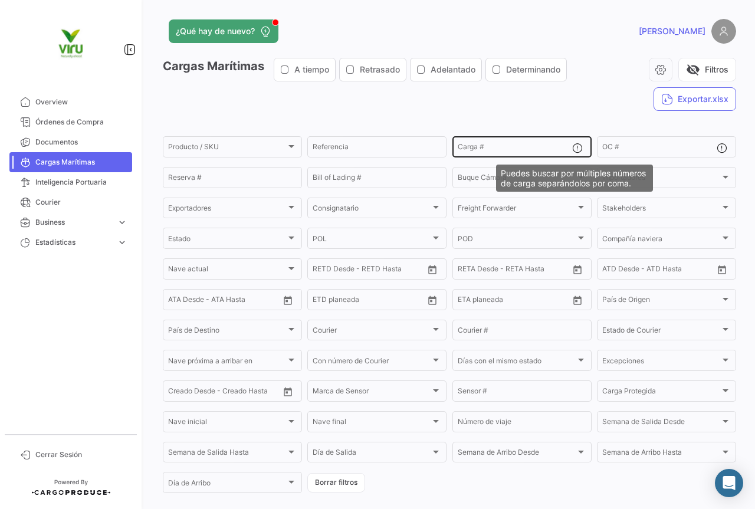
click at [575, 146] on mat-icon at bounding box center [579, 149] width 14 height 14
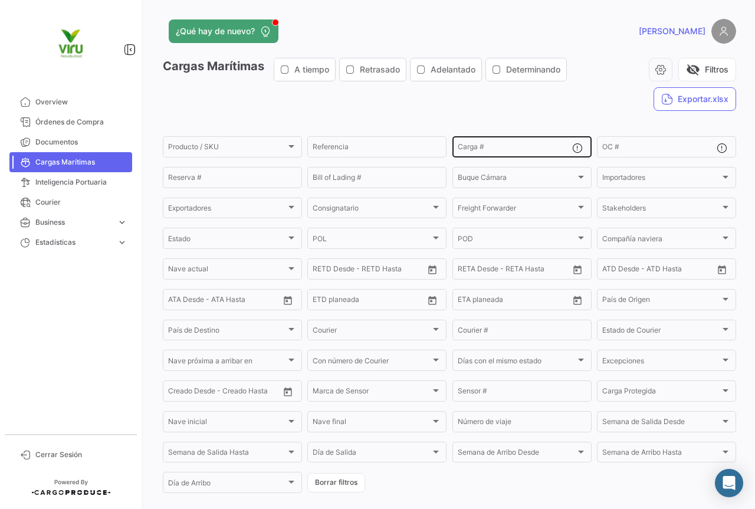
click at [572, 146] on mat-icon at bounding box center [579, 149] width 14 height 14
click at [525, 146] on input "Carga #" at bounding box center [514, 148] width 114 height 8
paste input "CGMU6955617 CGMU6935610 MCAU6072933 MMAU1407510 MCAU6009083 MMAU1384137 MMAU131…"
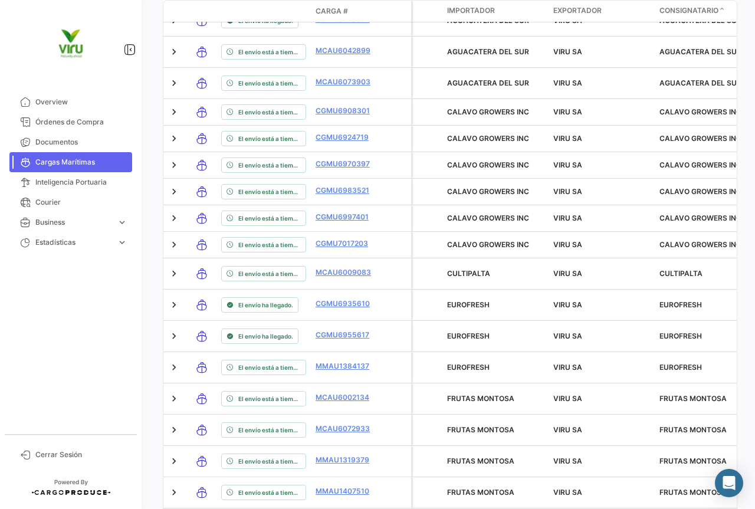
scroll to position [651, 0]
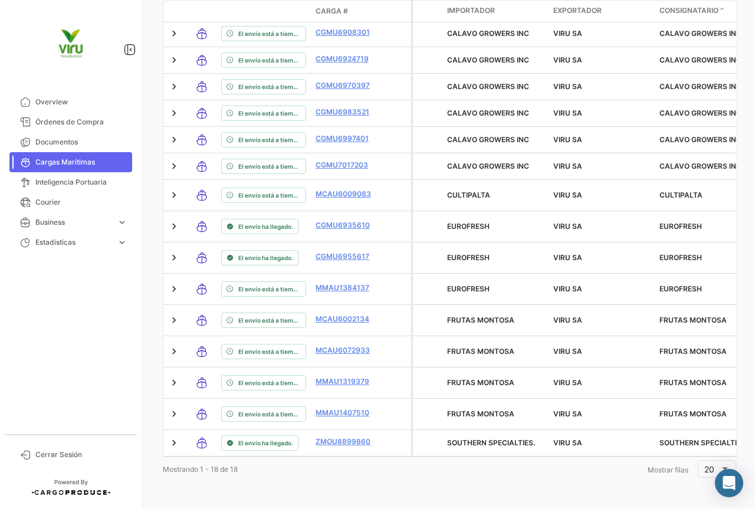
type input "CGMU6955617, CGMU6935610, MCAU6072933, MMAU1407510, MCAU6009083, MMAU1384137, M…"
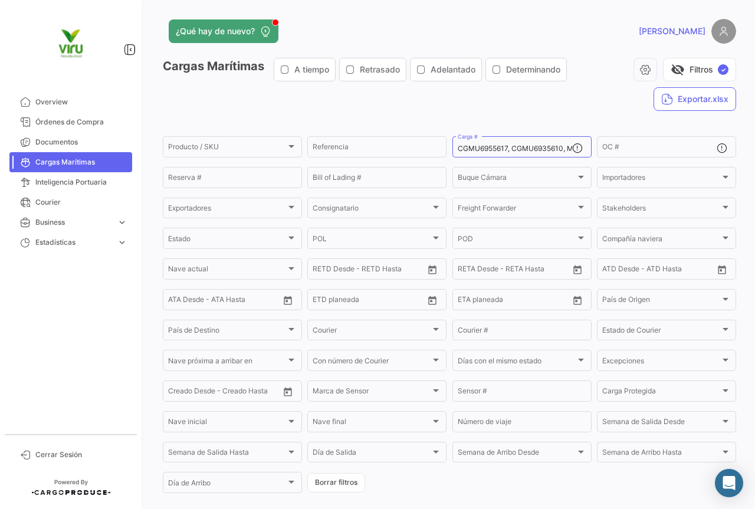
scroll to position [236, 0]
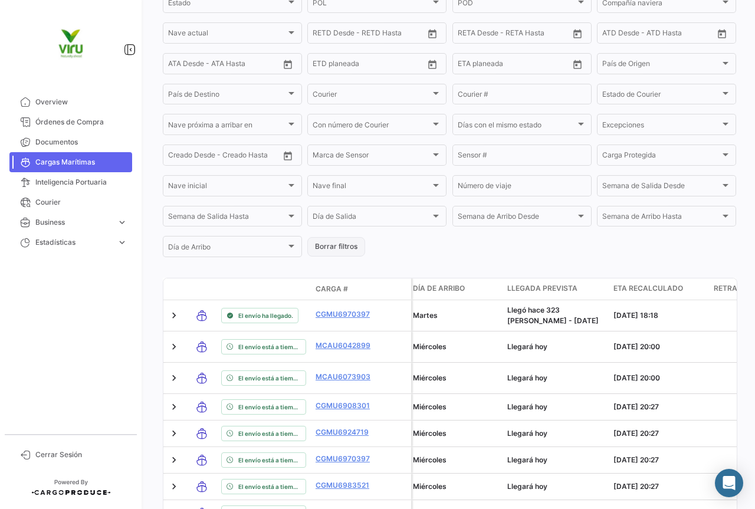
click at [338, 245] on button "Borrar filtros" at bounding box center [336, 246] width 58 height 19
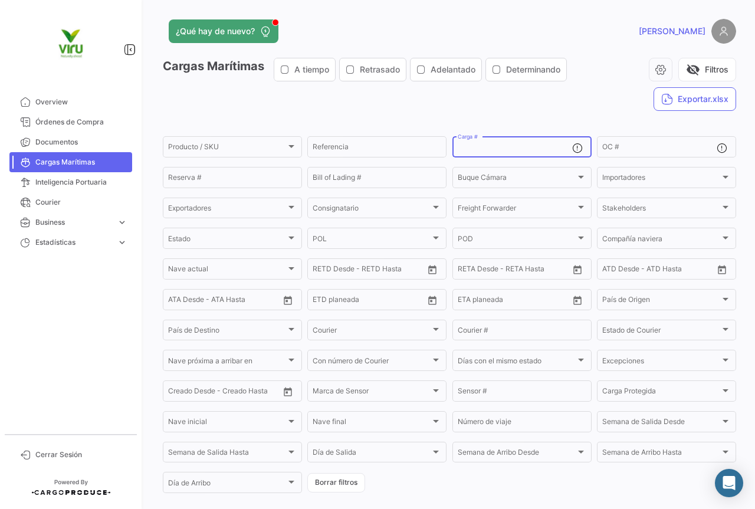
click at [511, 150] on input "Carga #" at bounding box center [514, 148] width 114 height 8
paste input "CGMU6914351"
type input "CGMU6914351"
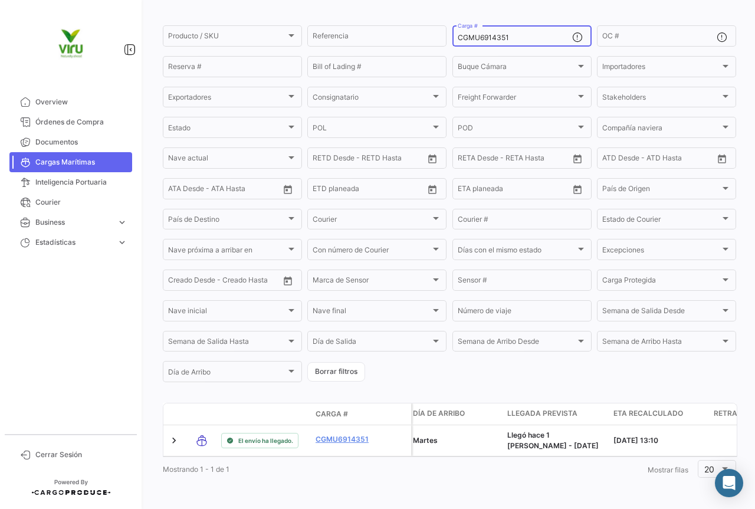
scroll to position [120, 0]
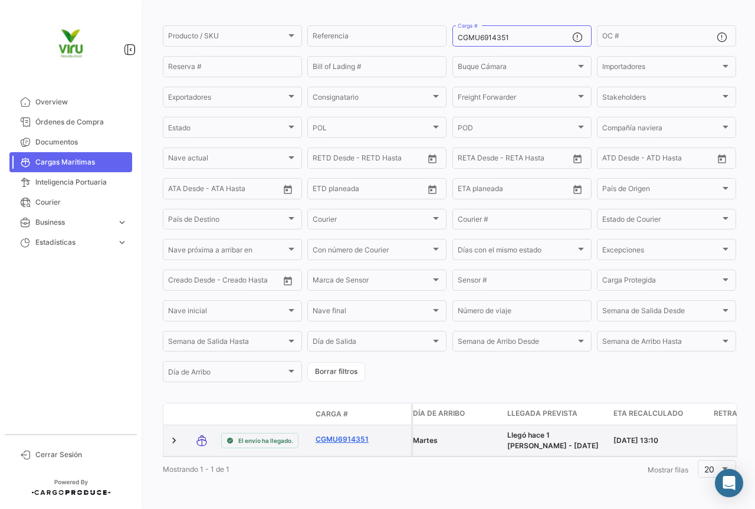
click at [343, 434] on link "CGMU6914351" at bounding box center [345, 439] width 61 height 11
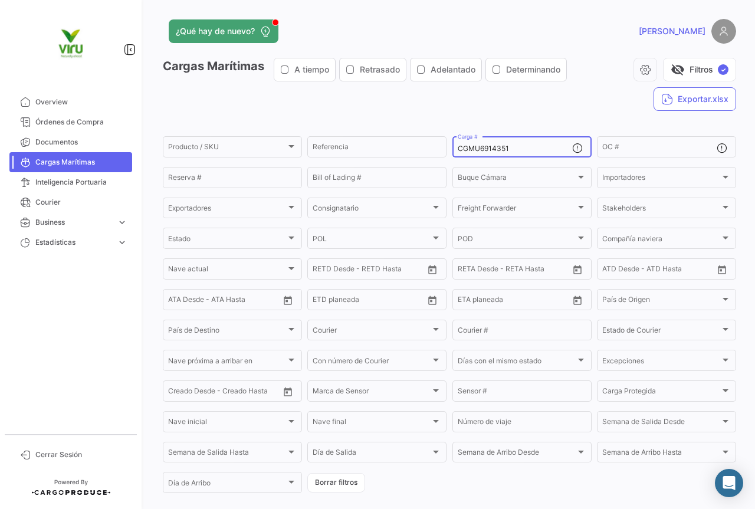
drag, startPoint x: 514, startPoint y: 151, endPoint x: 453, endPoint y: 149, distance: 61.3
click at [453, 149] on div "CGMU6914351 Carga #" at bounding box center [521, 145] width 139 height 23
paste input "5560"
type input "CGMU6955601"
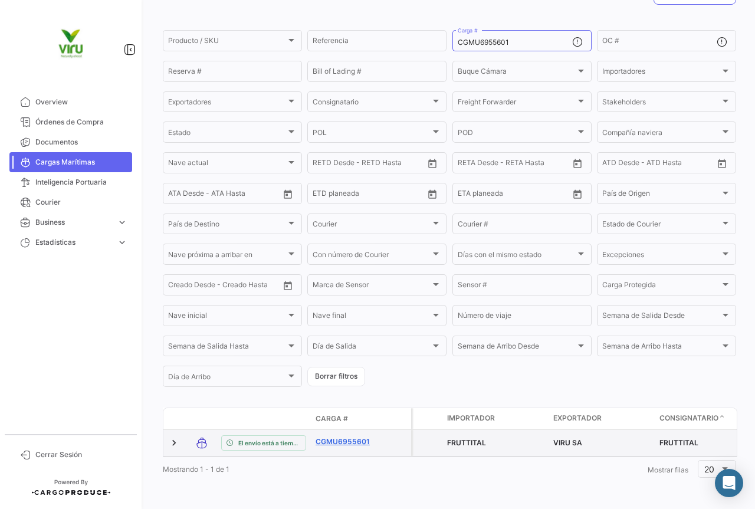
click at [343, 436] on link "CGMU6955601" at bounding box center [345, 441] width 61 height 11
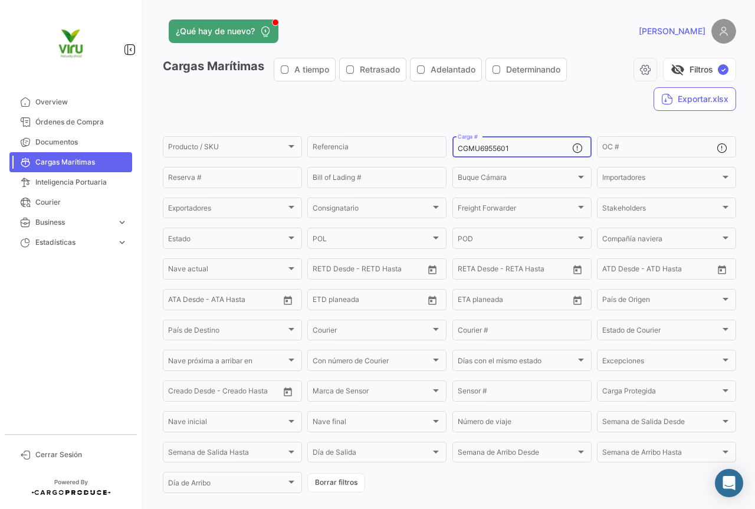
drag, startPoint x: 519, startPoint y: 150, endPoint x: 456, endPoint y: 153, distance: 63.1
click at [457, 153] on input "CGMU6955601" at bounding box center [514, 148] width 114 height 8
paste input "18085"
type input "CGMU6918085"
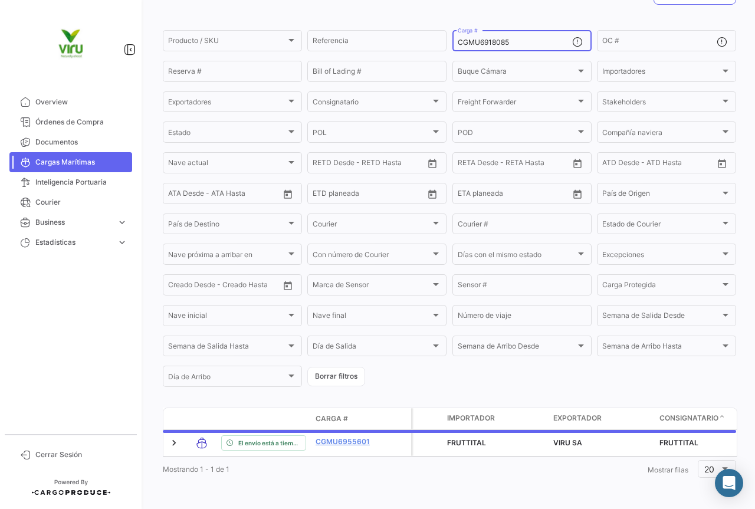
scroll to position [120, 0]
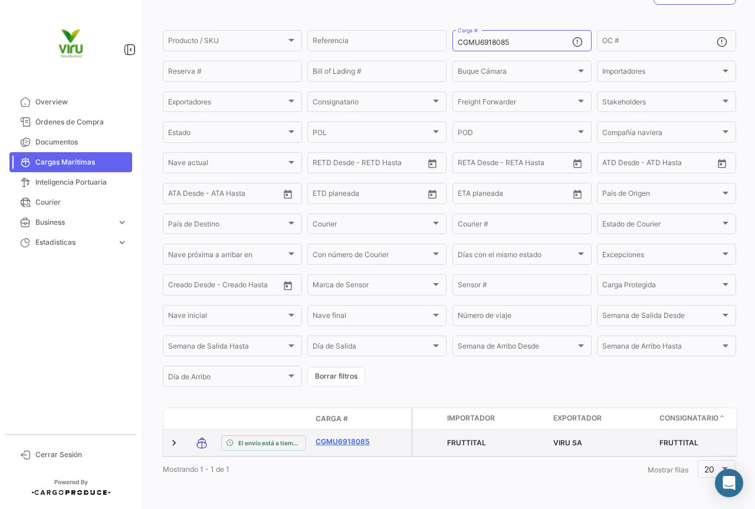
click at [347, 436] on link "CGMU6918085" at bounding box center [345, 441] width 61 height 11
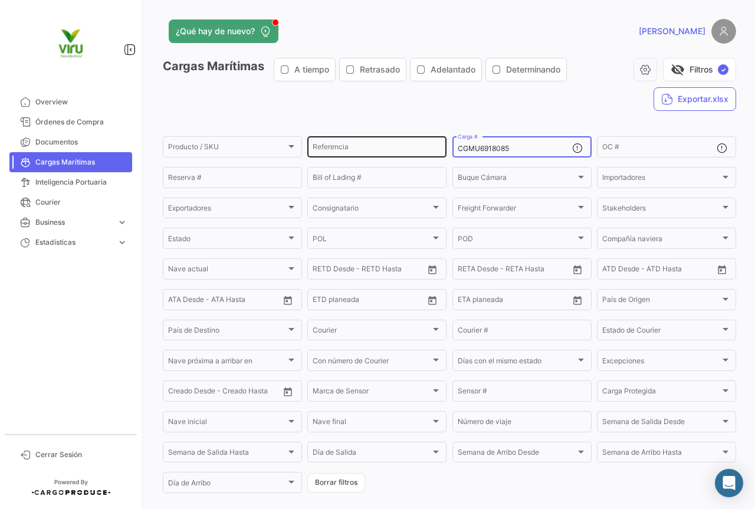
drag, startPoint x: 516, startPoint y: 145, endPoint x: 442, endPoint y: 149, distance: 74.4
click at [0, 0] on div "Producto / SKU Producto / SKU Referencia CGMU6918085 Carga # OC # Reserva # Bil…" at bounding box center [0, 0] width 0 height 0
paste input "7016491"
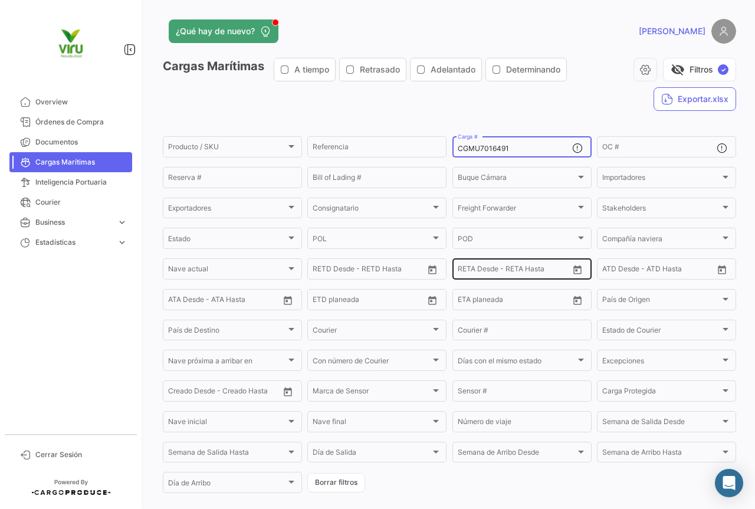
scroll to position [118, 0]
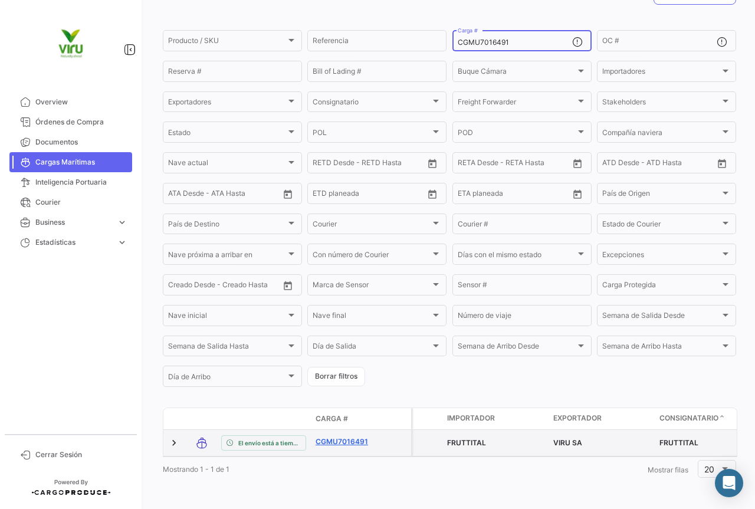
type input "CGMU7016491"
click at [353, 436] on link "CGMU7016491" at bounding box center [345, 441] width 61 height 11
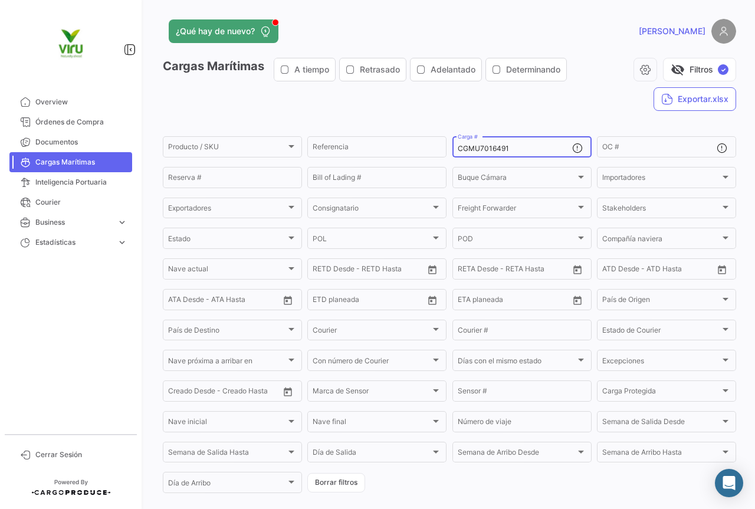
drag, startPoint x: 522, startPoint y: 147, endPoint x: 456, endPoint y: 150, distance: 66.1
click at [457, 150] on input "CGMU7016491" at bounding box center [514, 148] width 114 height 8
paste input "6939386"
type input "CGMU6939386"
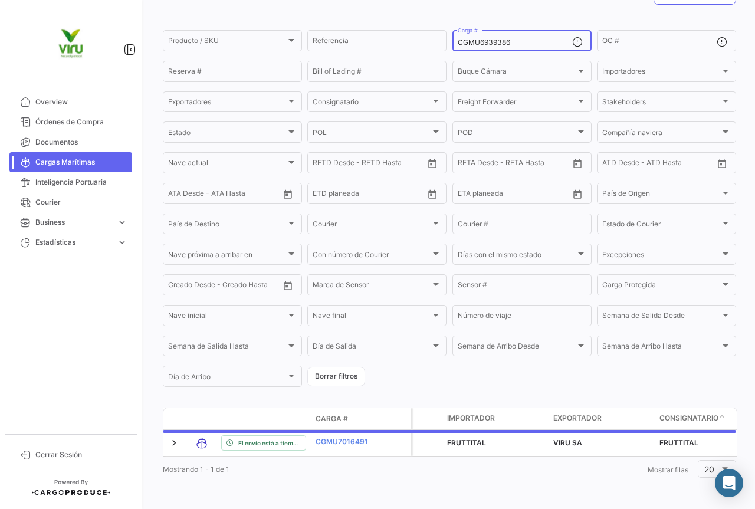
scroll to position [120, 0]
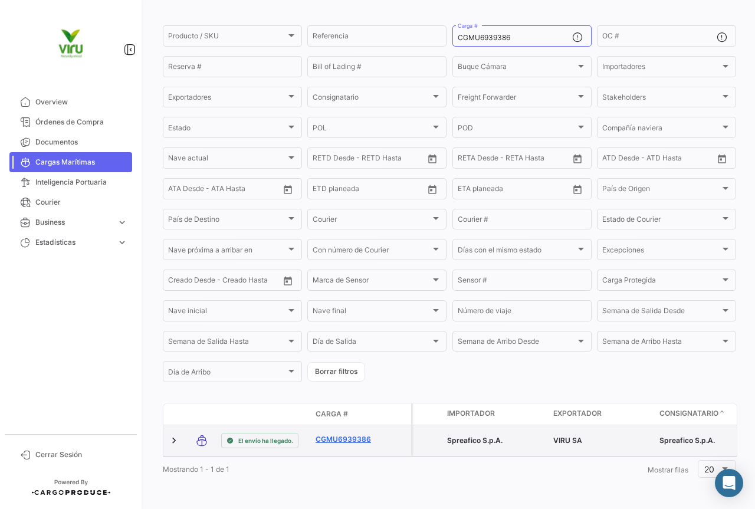
click at [345, 434] on link "CGMU6939386" at bounding box center [345, 439] width 61 height 11
